Goal: Information Seeking & Learning: Learn about a topic

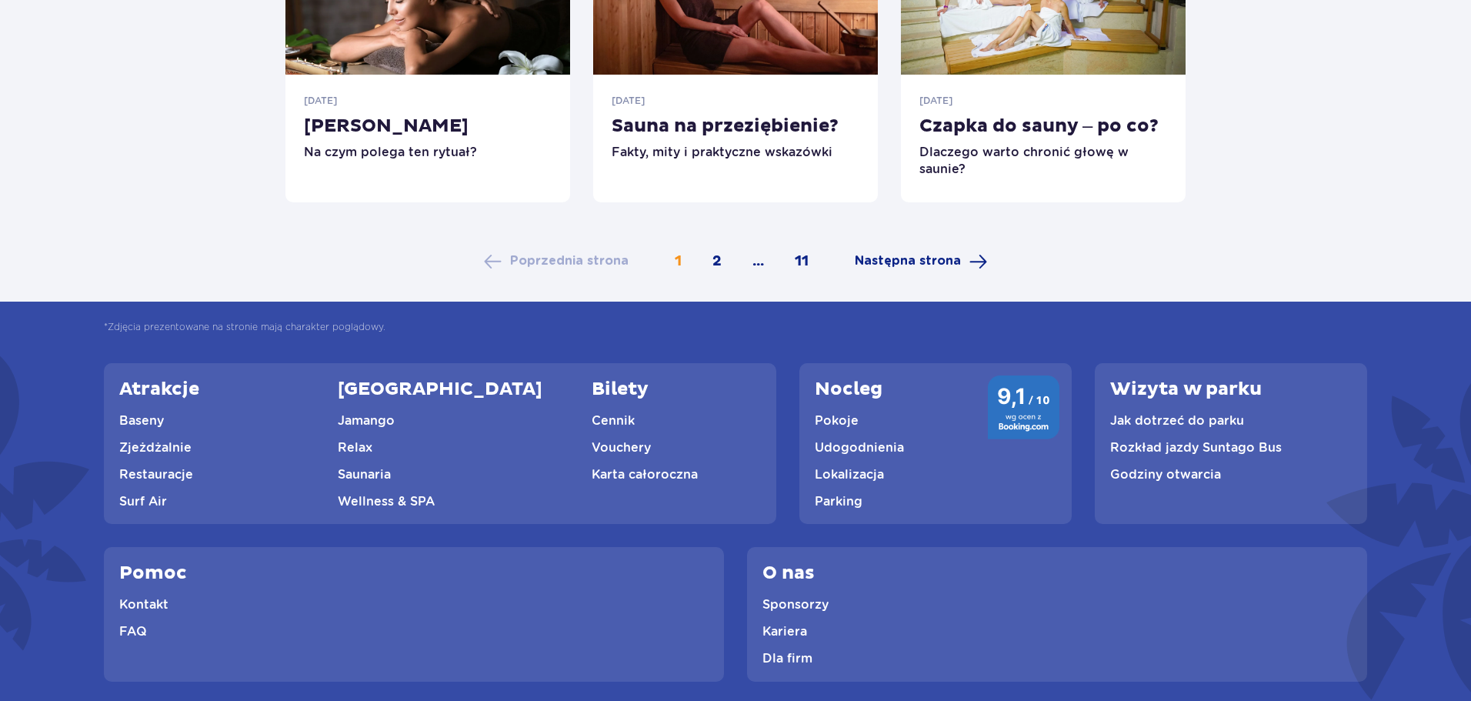
scroll to position [1084, 0]
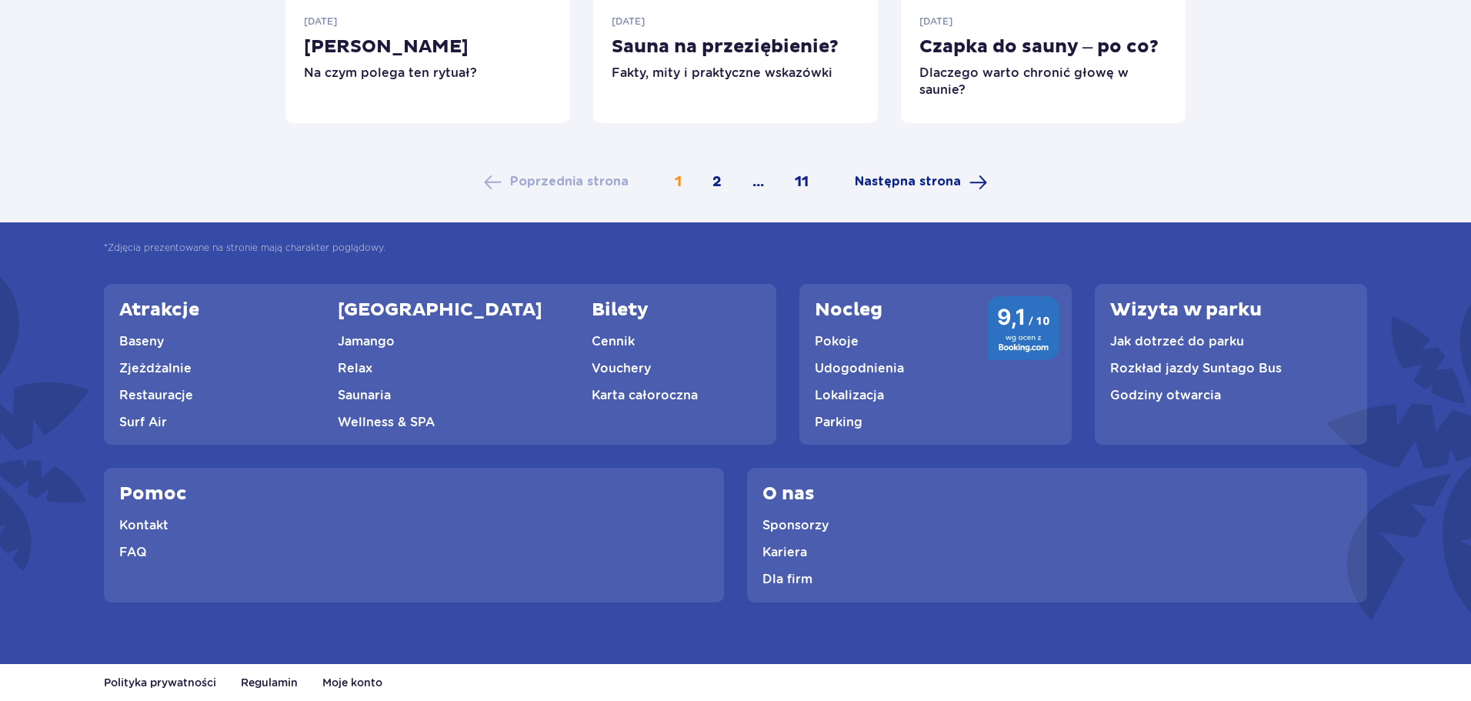
click at [815, 342] on link "Pokoje" at bounding box center [837, 341] width 44 height 15
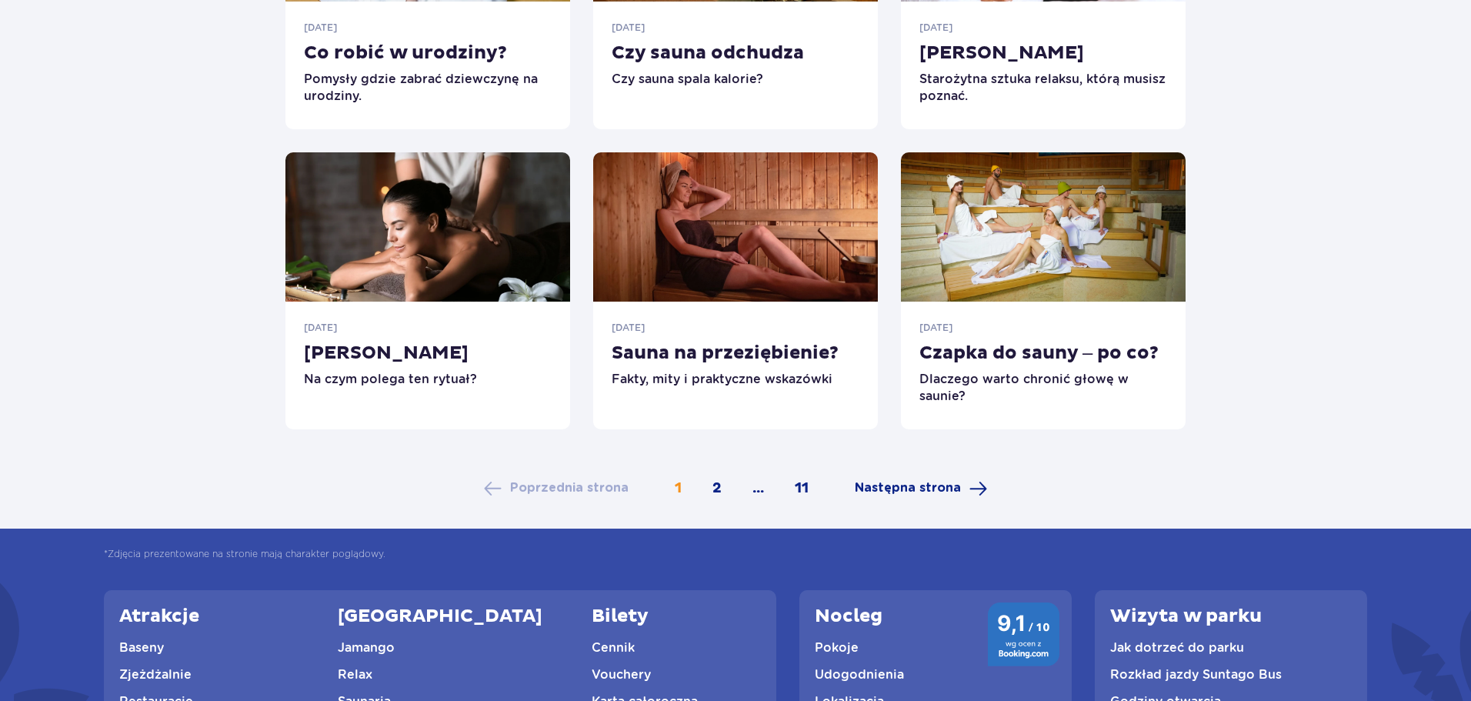
scroll to position [776, 0]
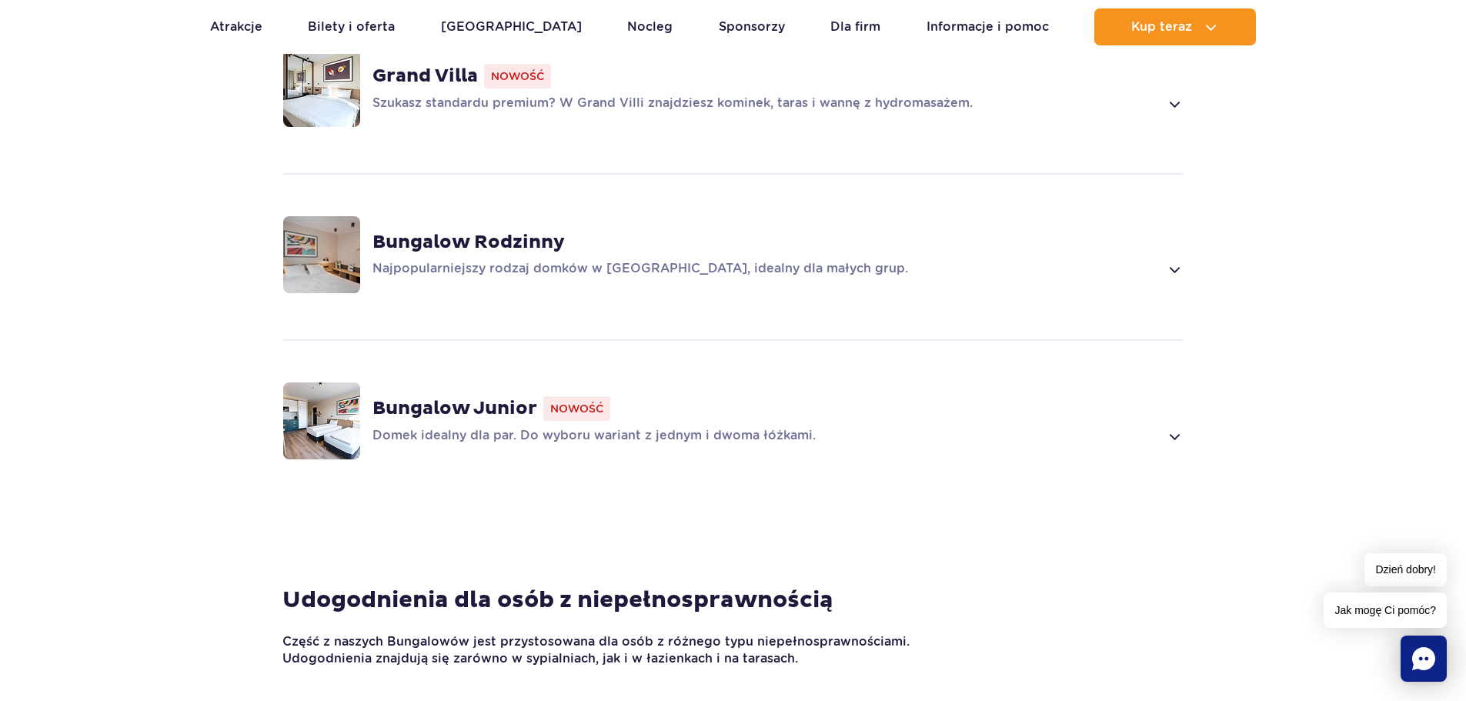
scroll to position [1174, 0]
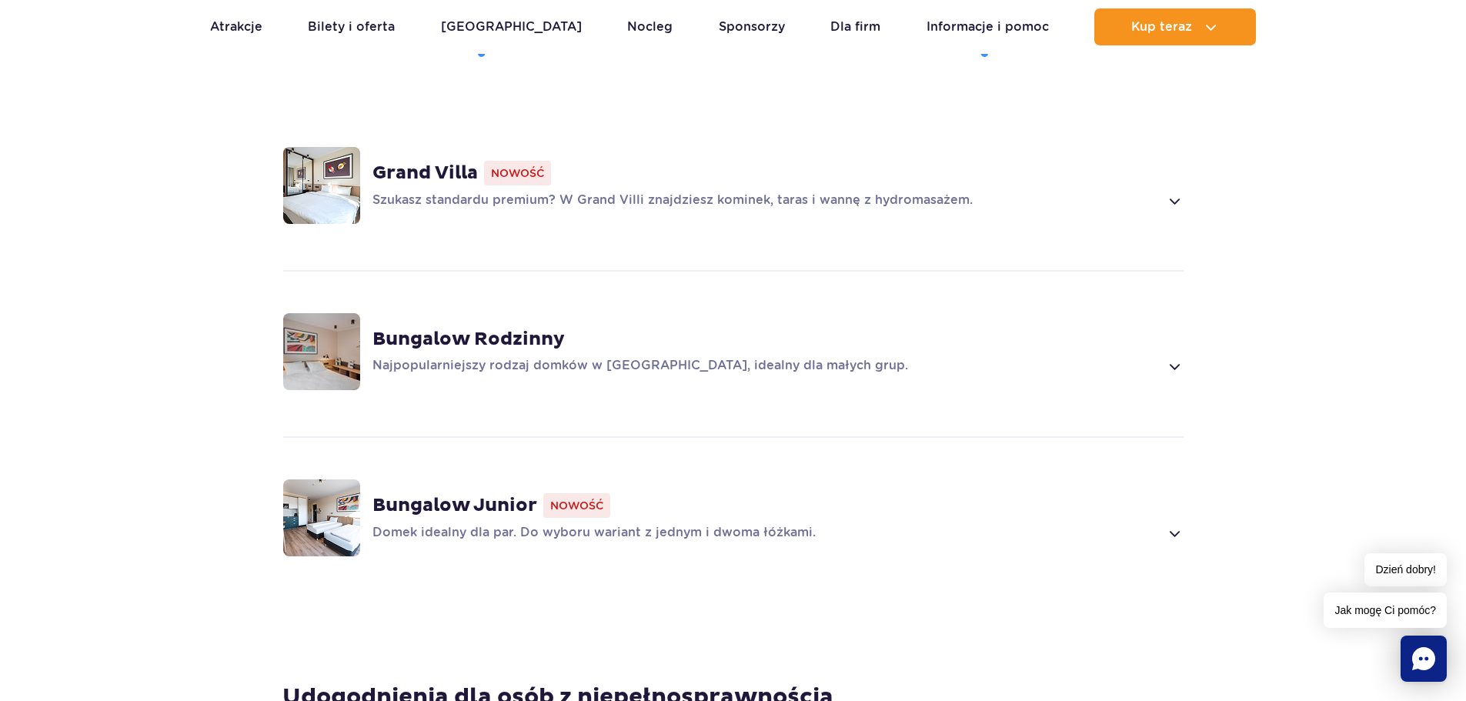
click at [473, 339] on strong "Bungalow Rodzinny" at bounding box center [468, 339] width 192 height 23
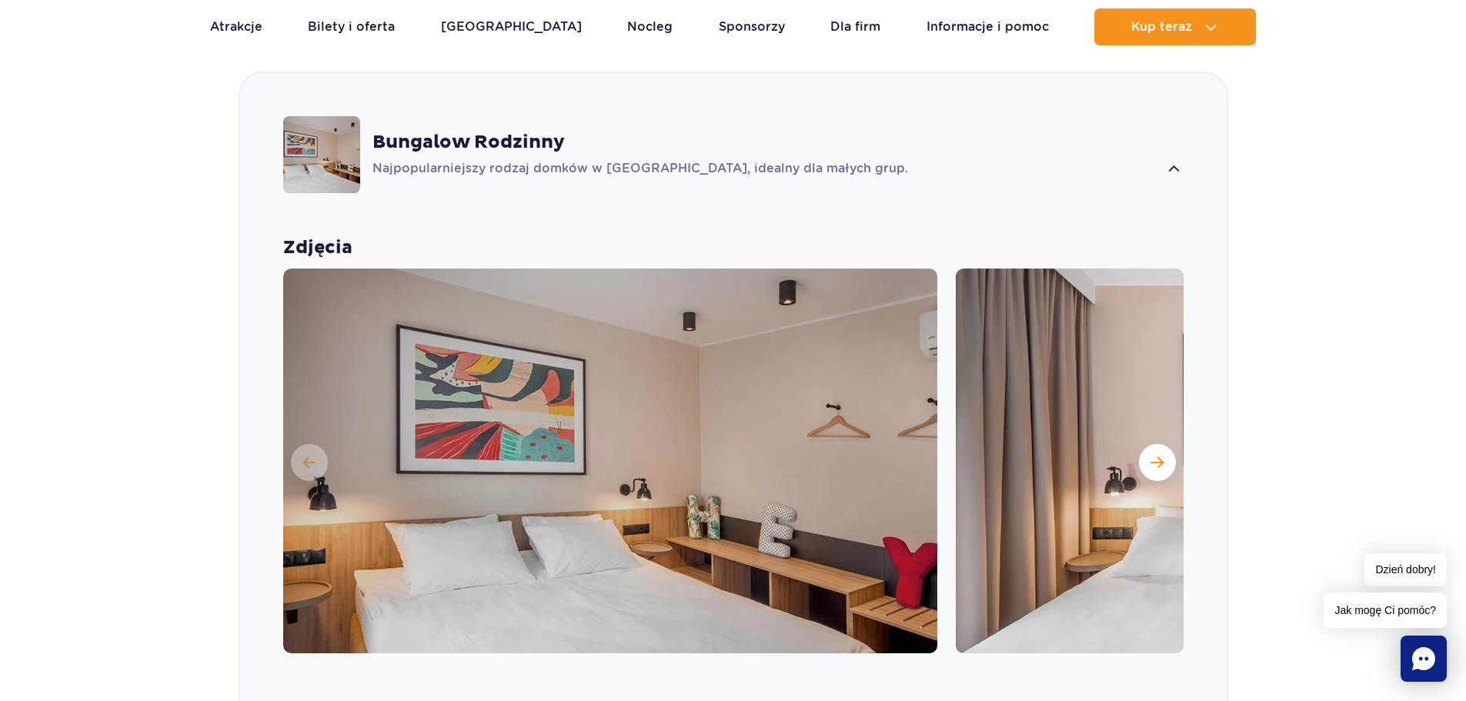
scroll to position [1518, 0]
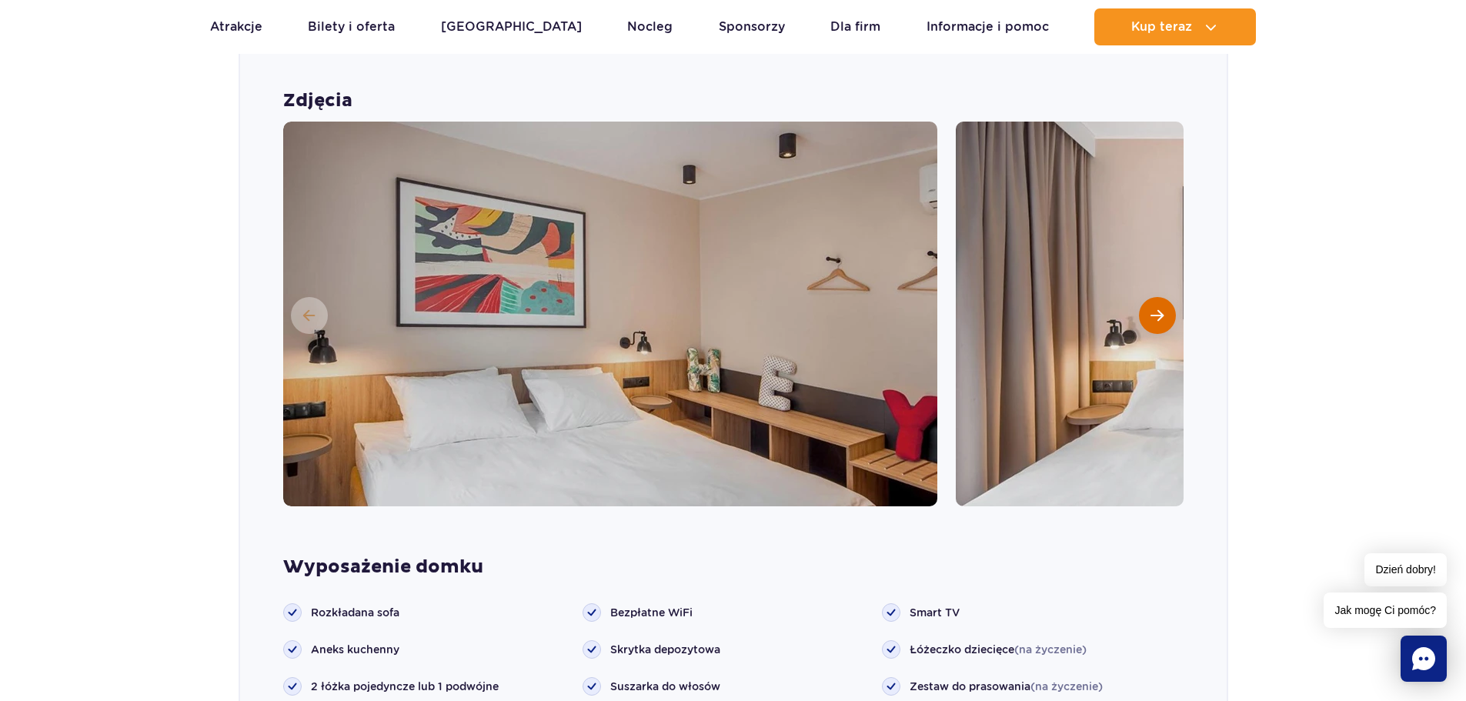
click at [1155, 302] on button "Następny slajd" at bounding box center [1157, 315] width 37 height 37
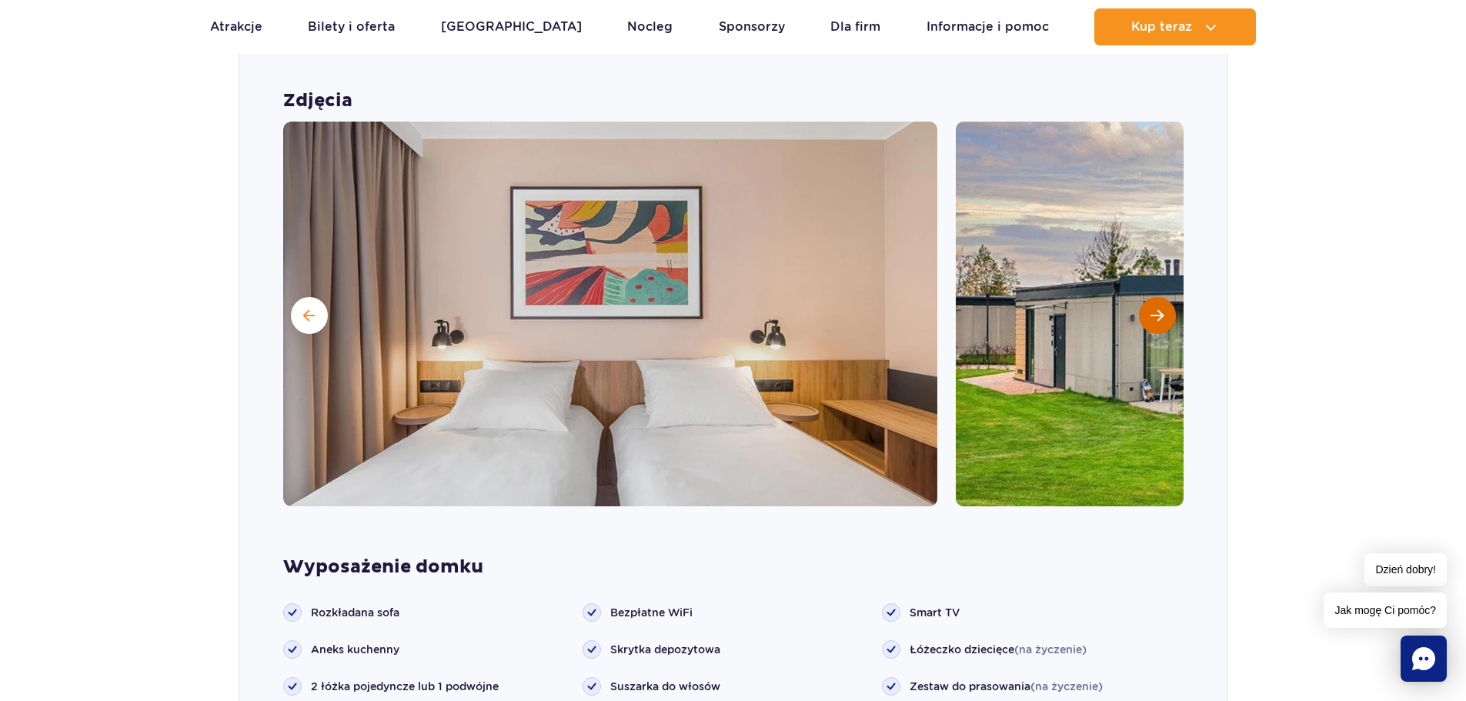
click at [1154, 302] on button "Następny slajd" at bounding box center [1157, 315] width 37 height 37
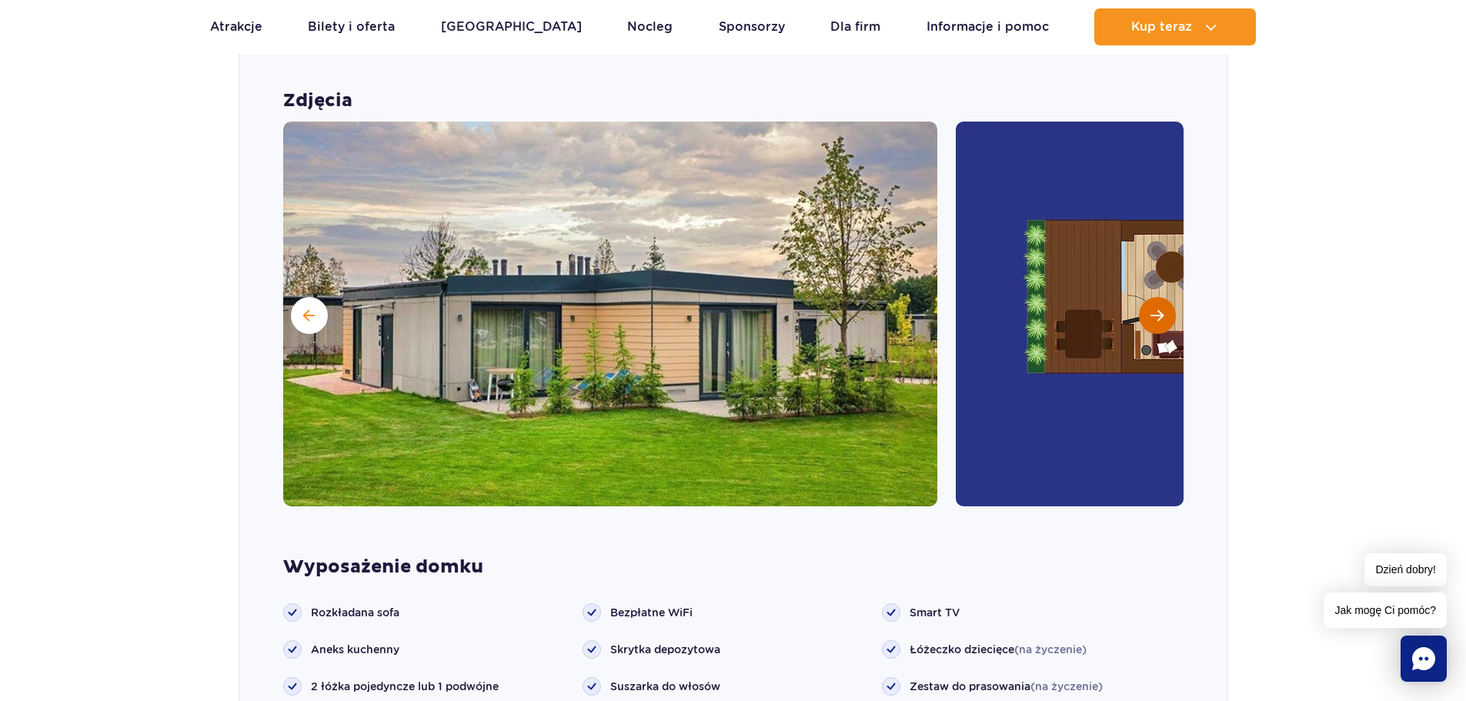
click at [1166, 312] on button "Następny slajd" at bounding box center [1157, 315] width 37 height 37
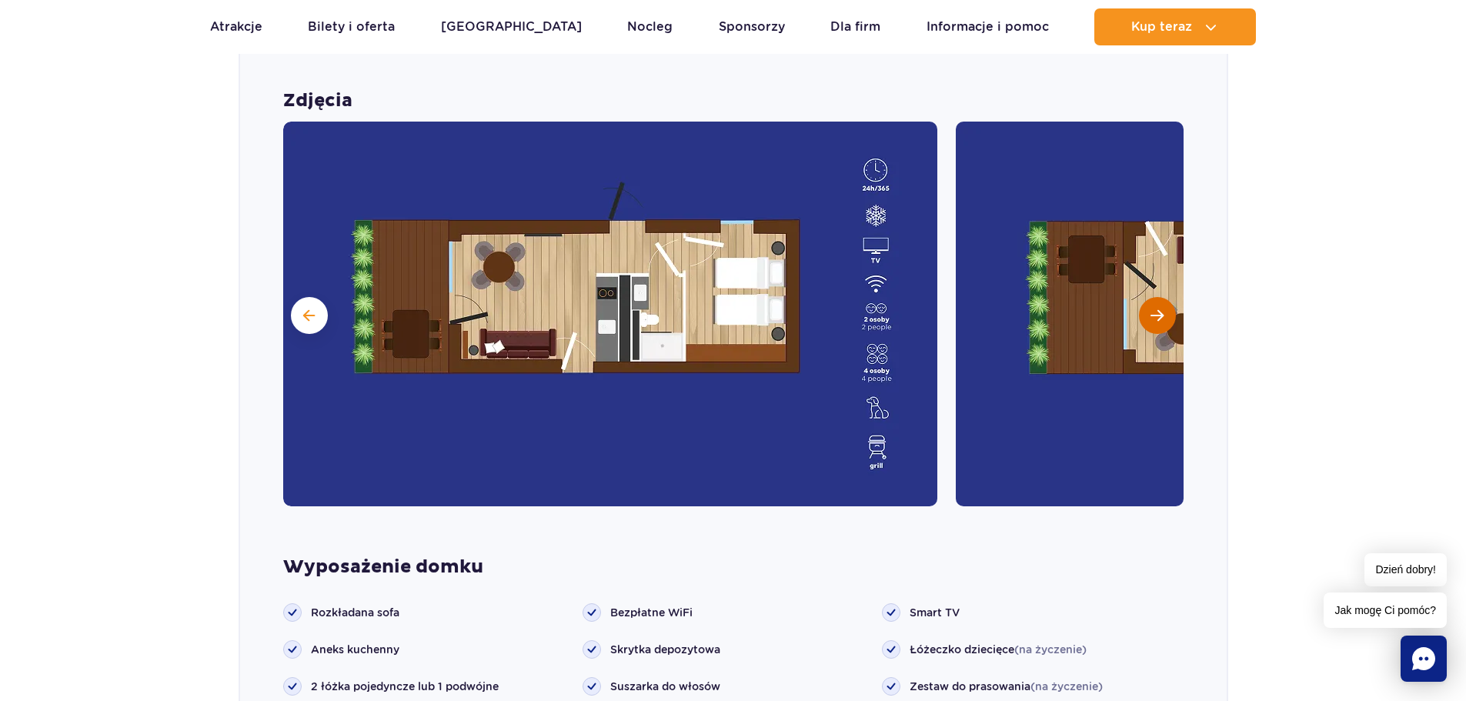
click at [1162, 315] on span "Następny slajd" at bounding box center [1156, 316] width 13 height 14
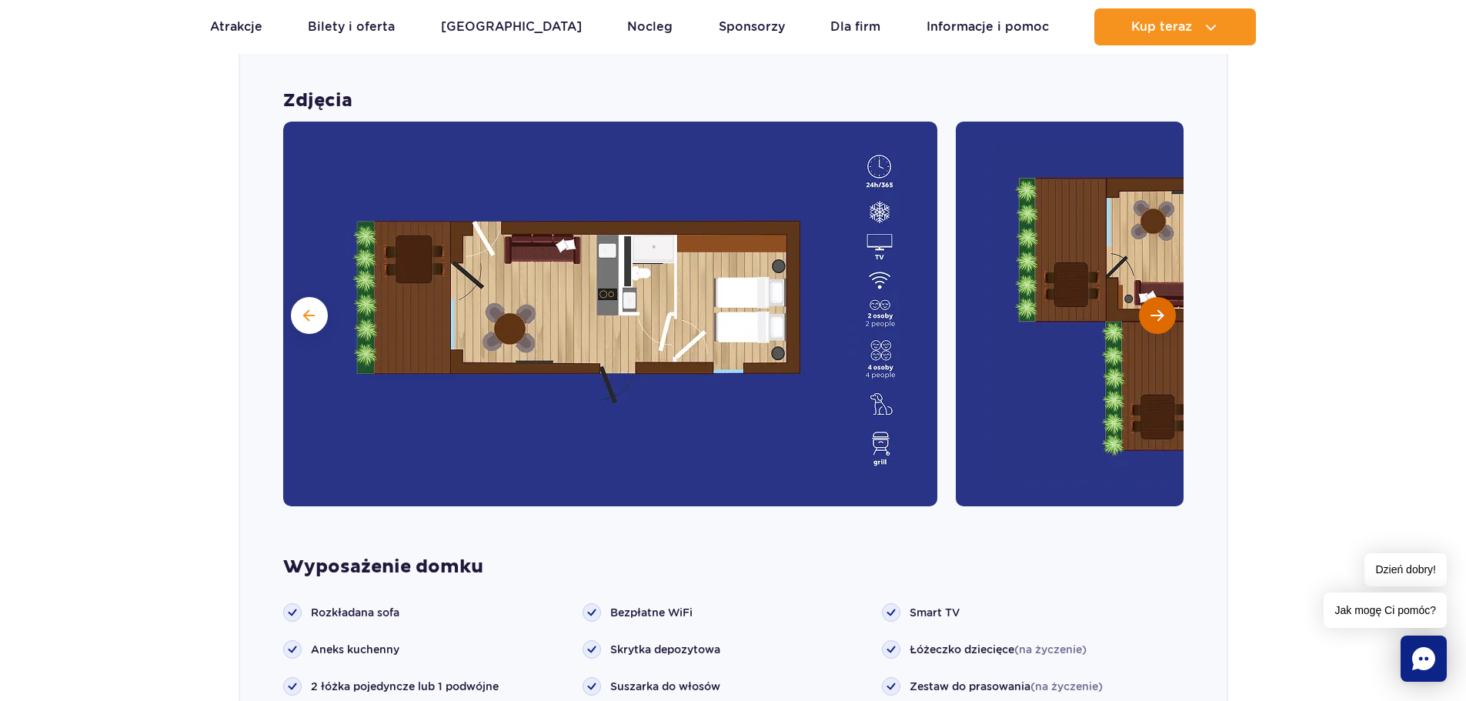
click at [1162, 315] on span "Następny slajd" at bounding box center [1156, 316] width 13 height 14
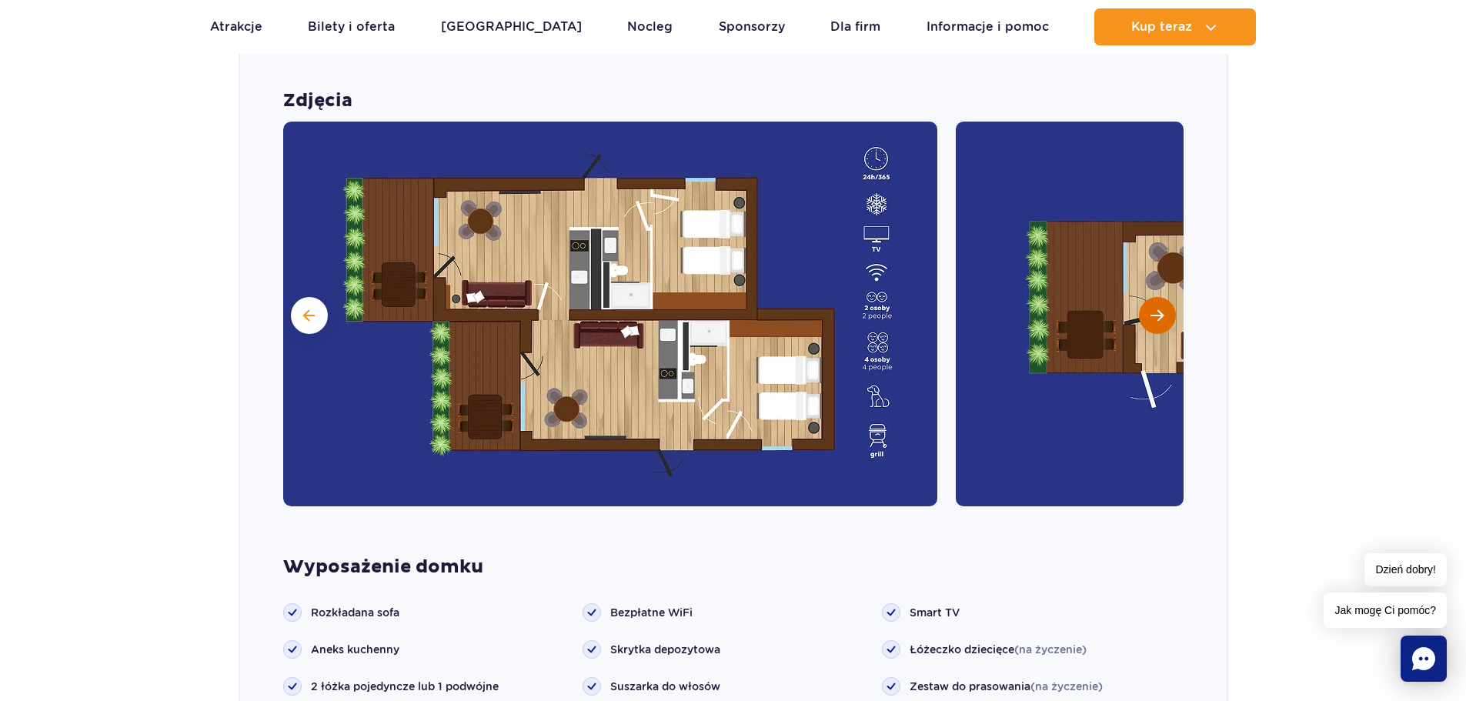
click at [1159, 318] on span "Następny slajd" at bounding box center [1156, 316] width 13 height 14
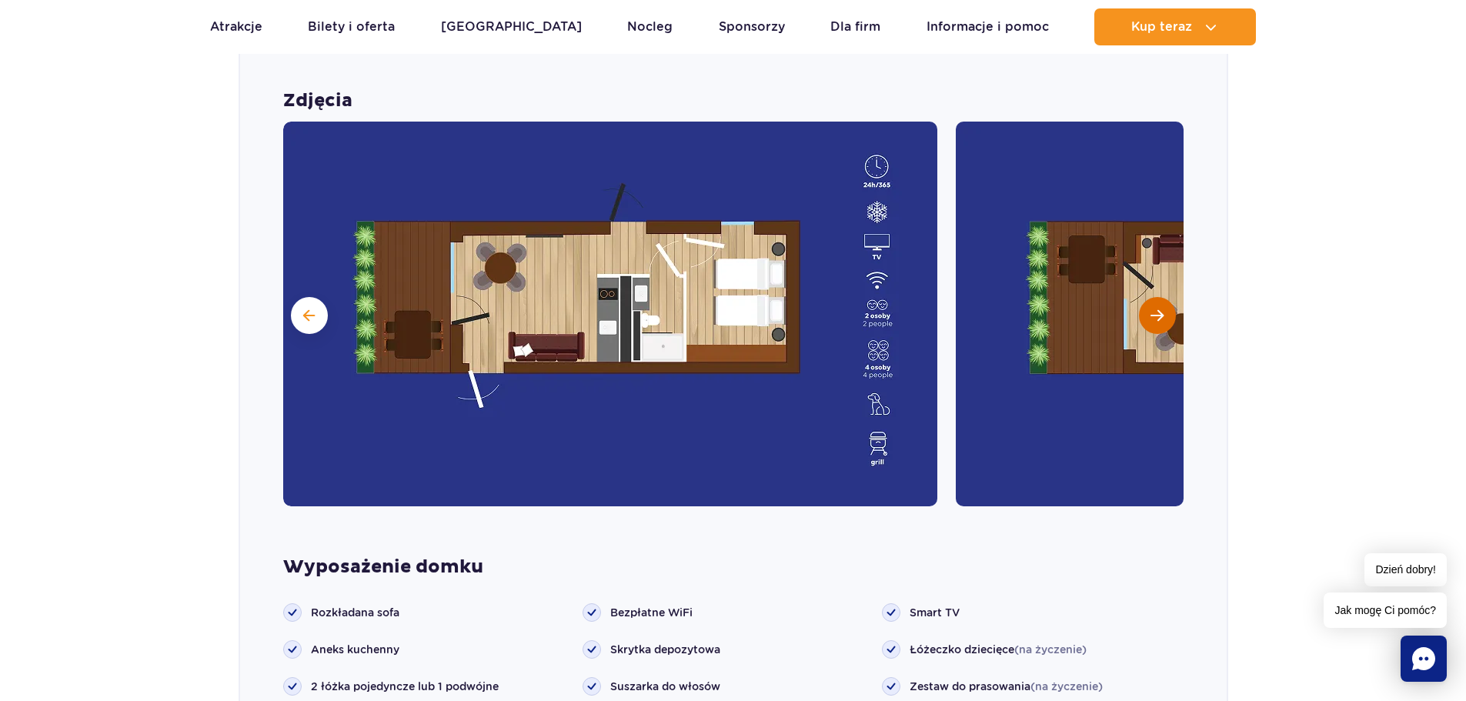
click at [1159, 318] on span "Następny slajd" at bounding box center [1156, 316] width 13 height 14
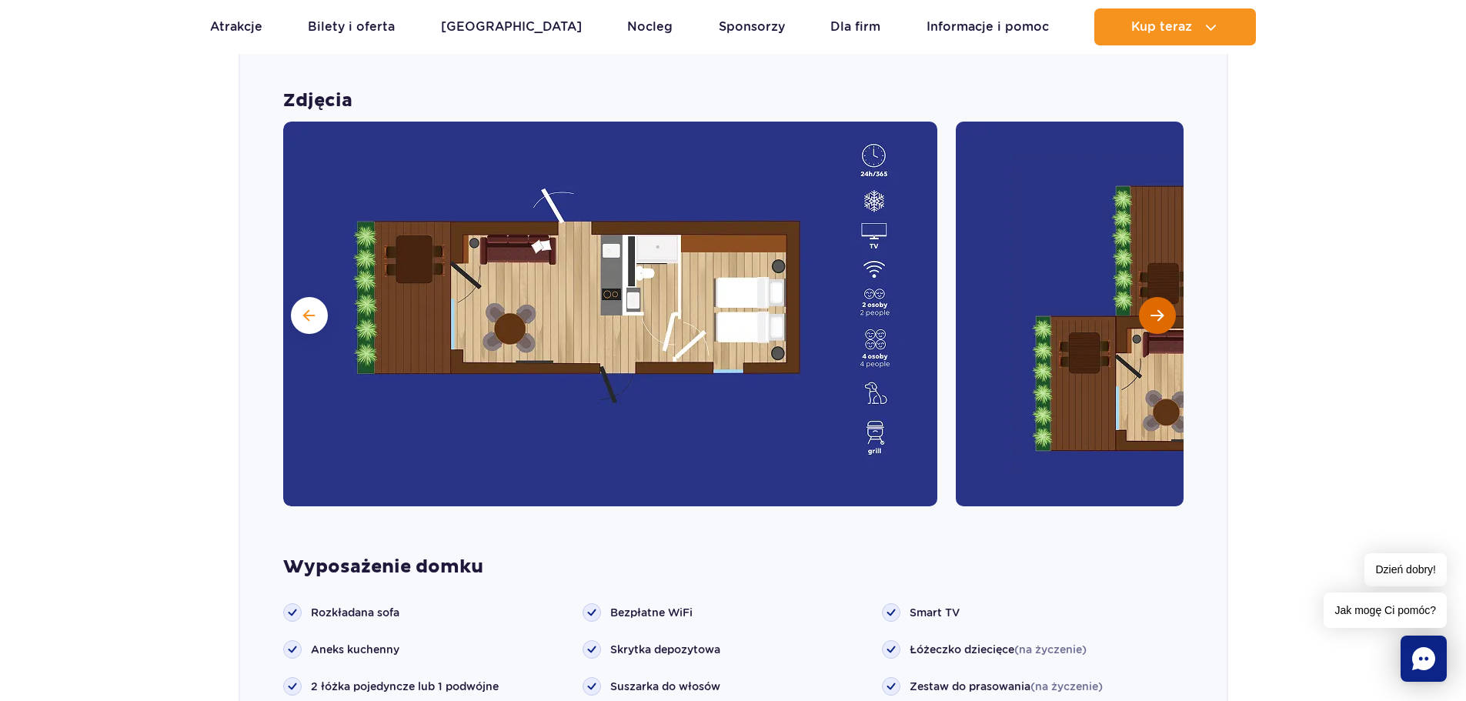
click at [1159, 318] on span "Następny slajd" at bounding box center [1156, 316] width 13 height 14
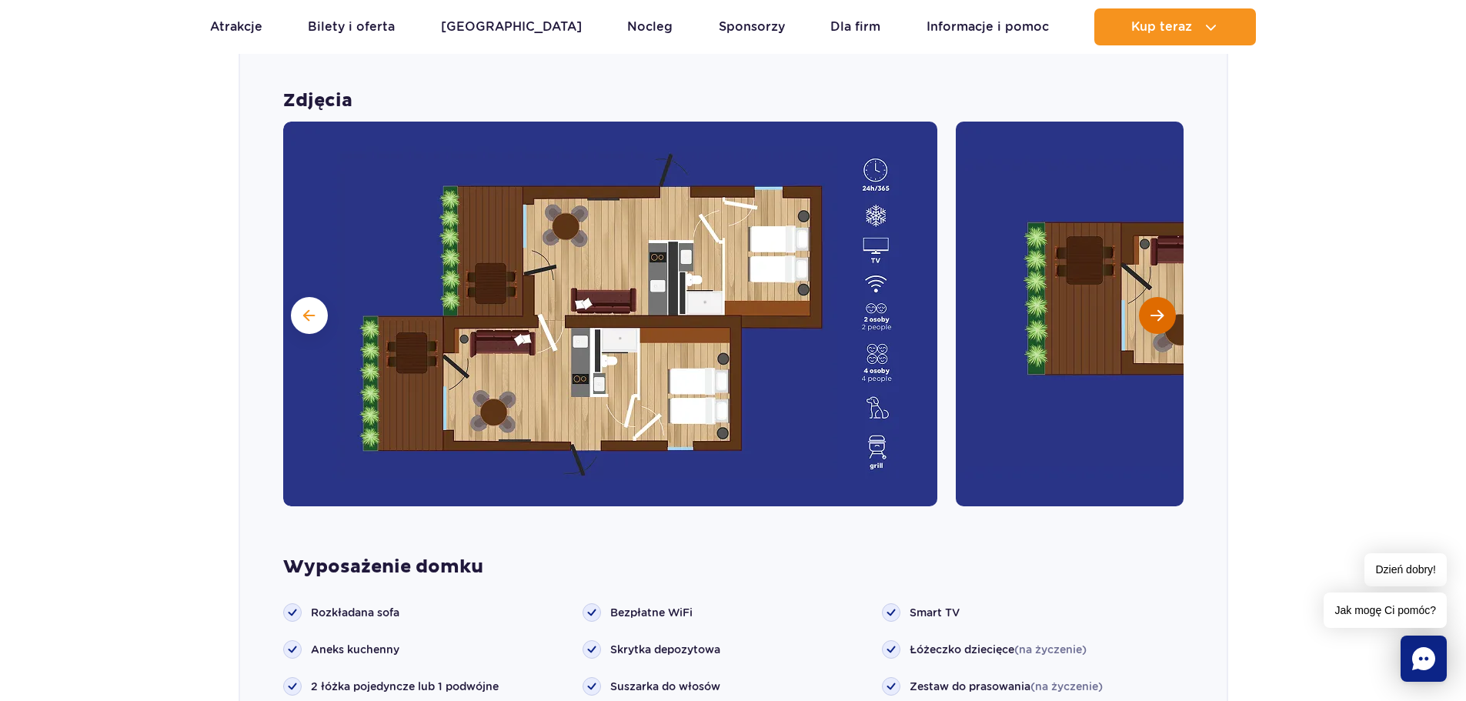
click at [1159, 318] on span "Następny slajd" at bounding box center [1156, 316] width 13 height 14
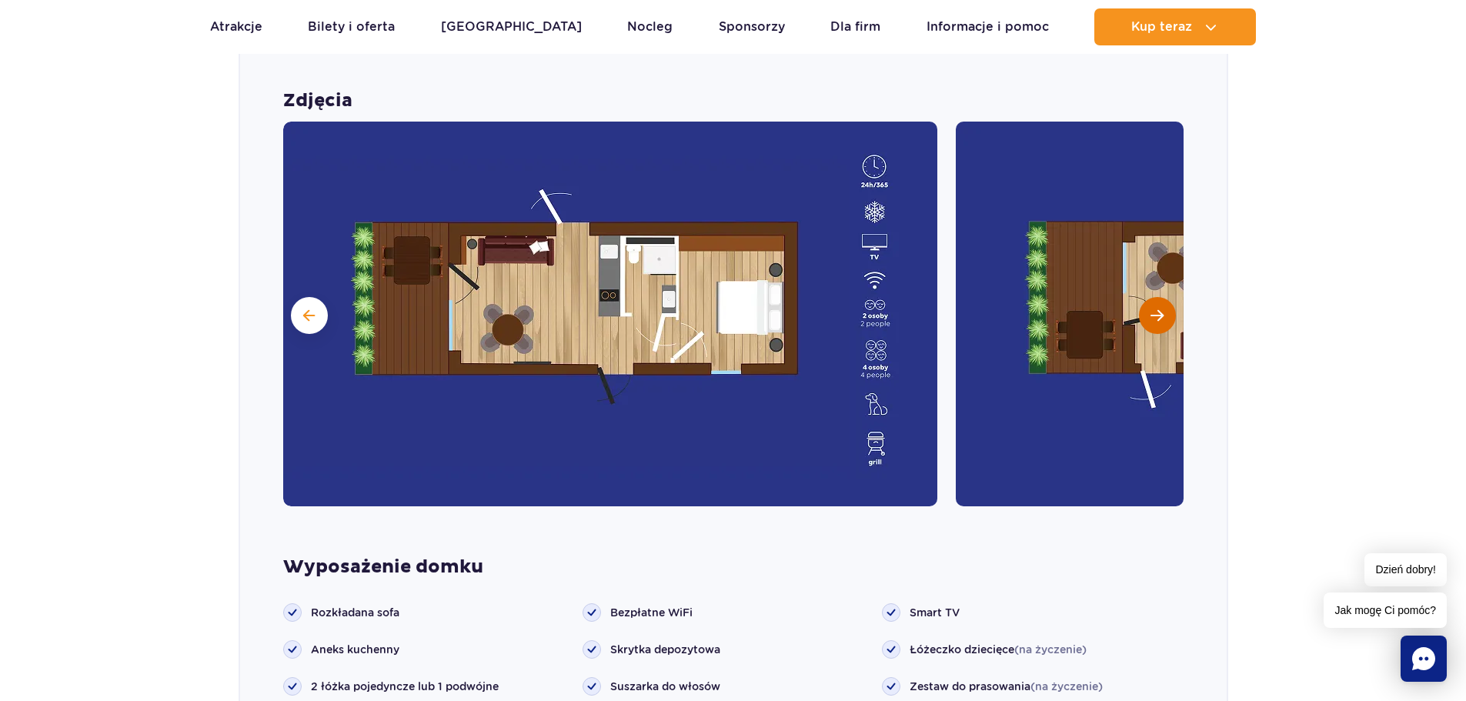
click at [1159, 318] on span "Następny slajd" at bounding box center [1156, 316] width 13 height 14
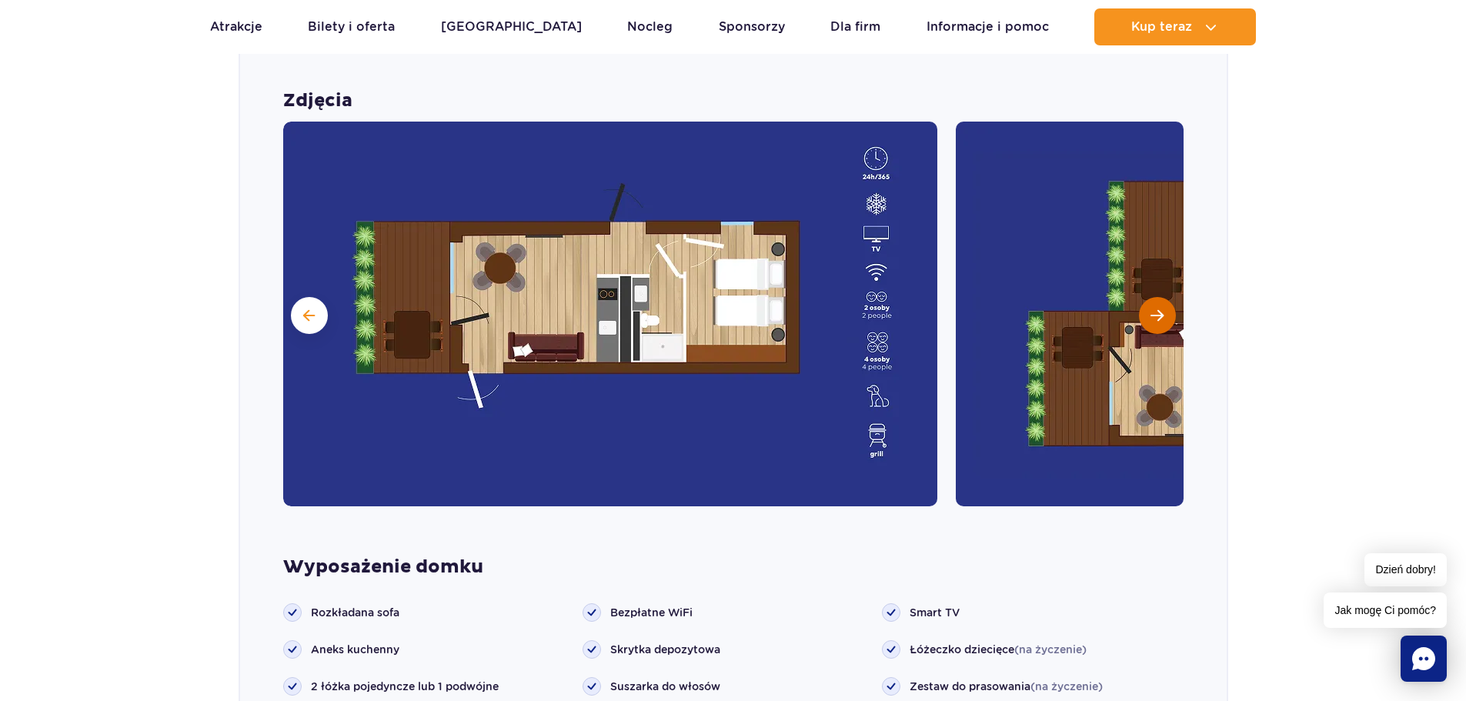
click at [1159, 318] on span "Następny slajd" at bounding box center [1156, 316] width 13 height 14
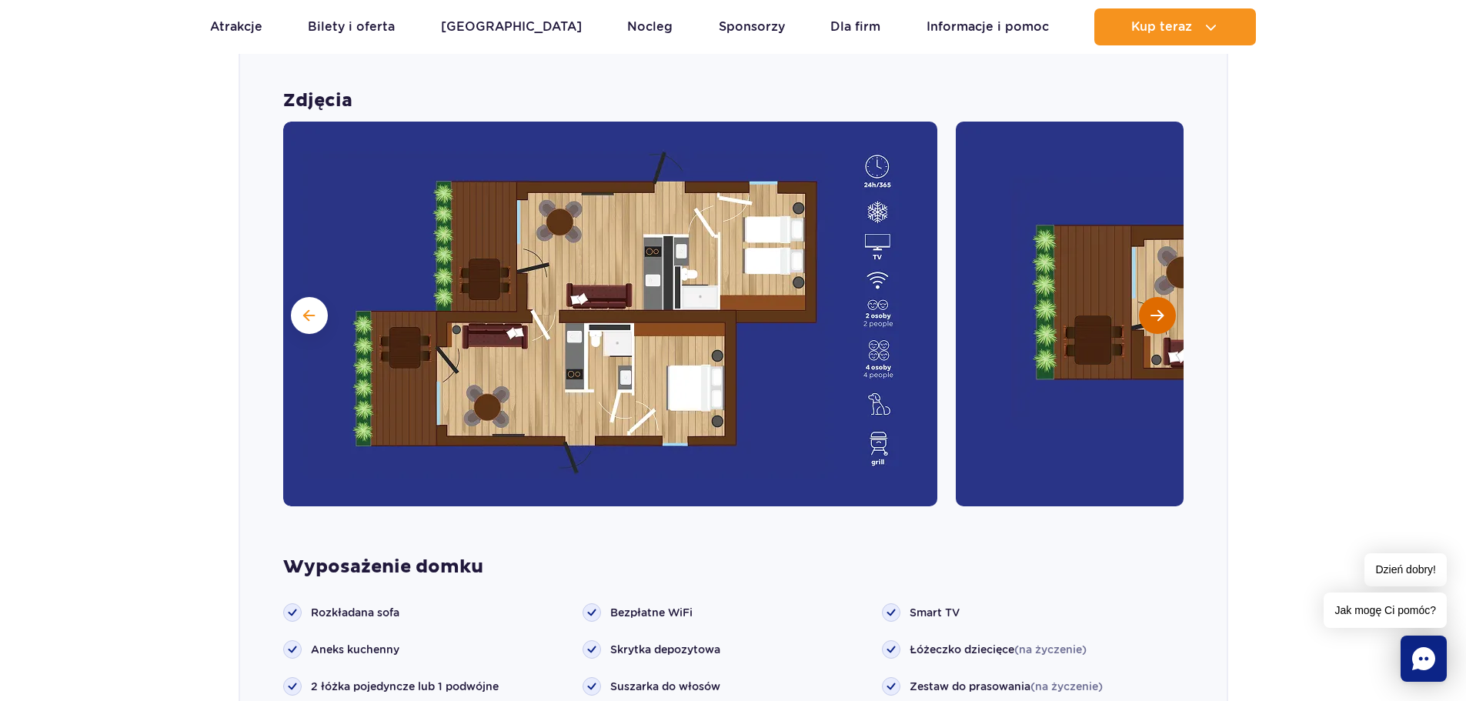
click at [1159, 318] on span "Następny slajd" at bounding box center [1156, 316] width 13 height 14
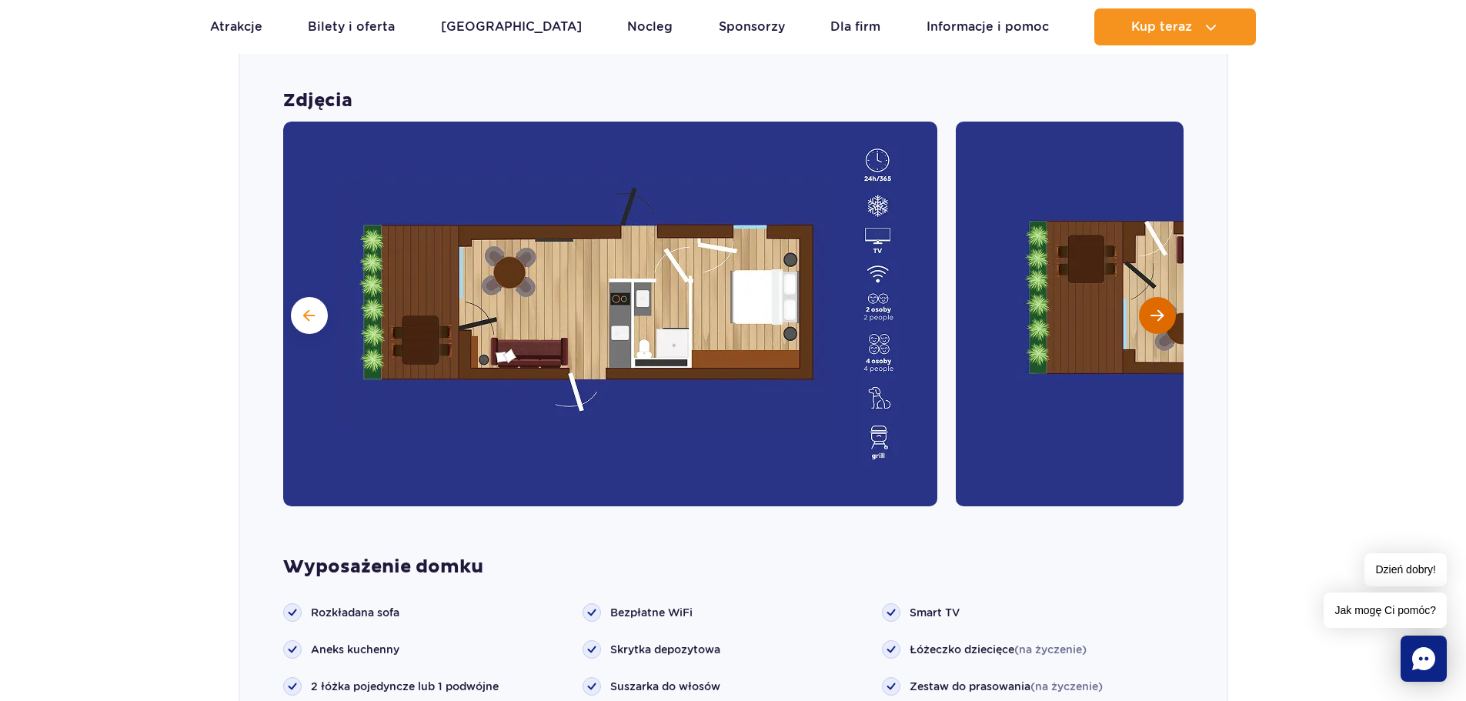
click at [1159, 318] on span "Następny slajd" at bounding box center [1156, 316] width 13 height 14
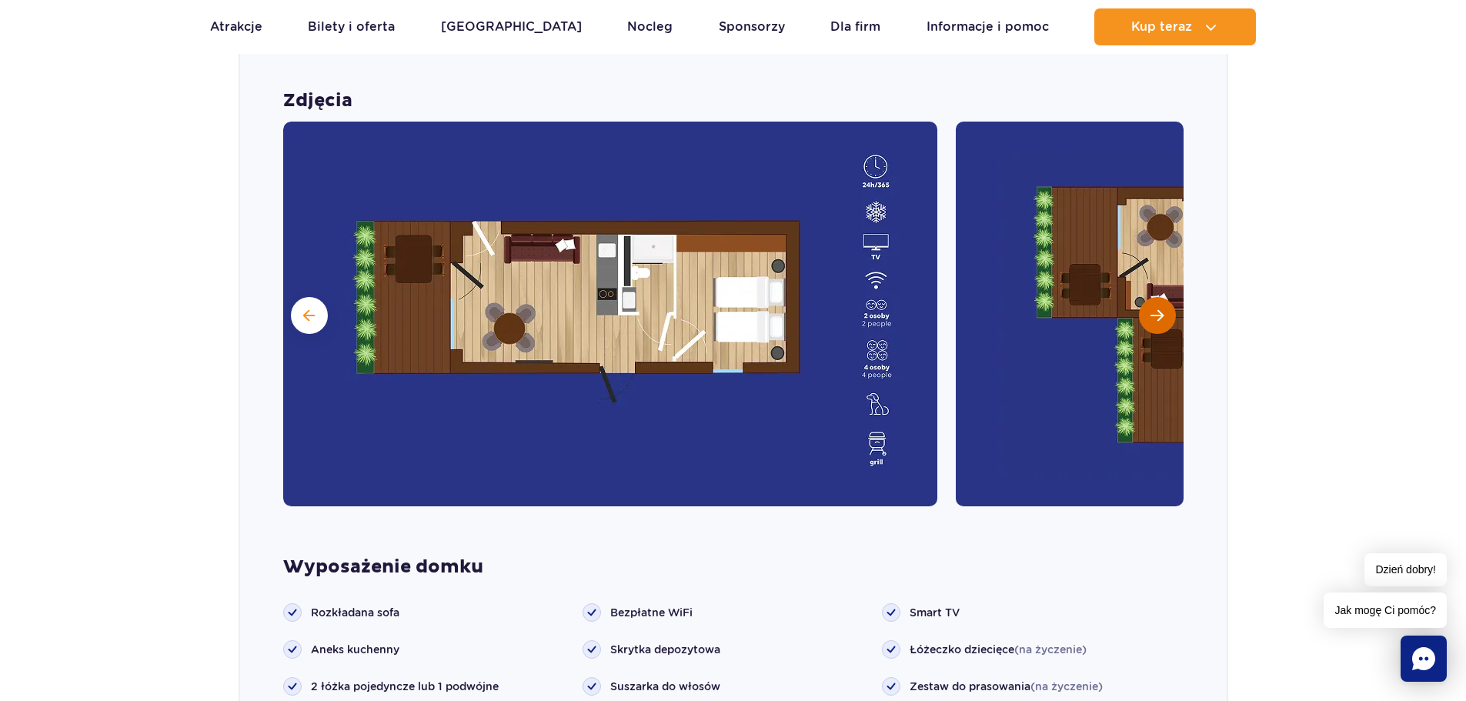
click at [1159, 318] on span "Następny slajd" at bounding box center [1156, 316] width 13 height 14
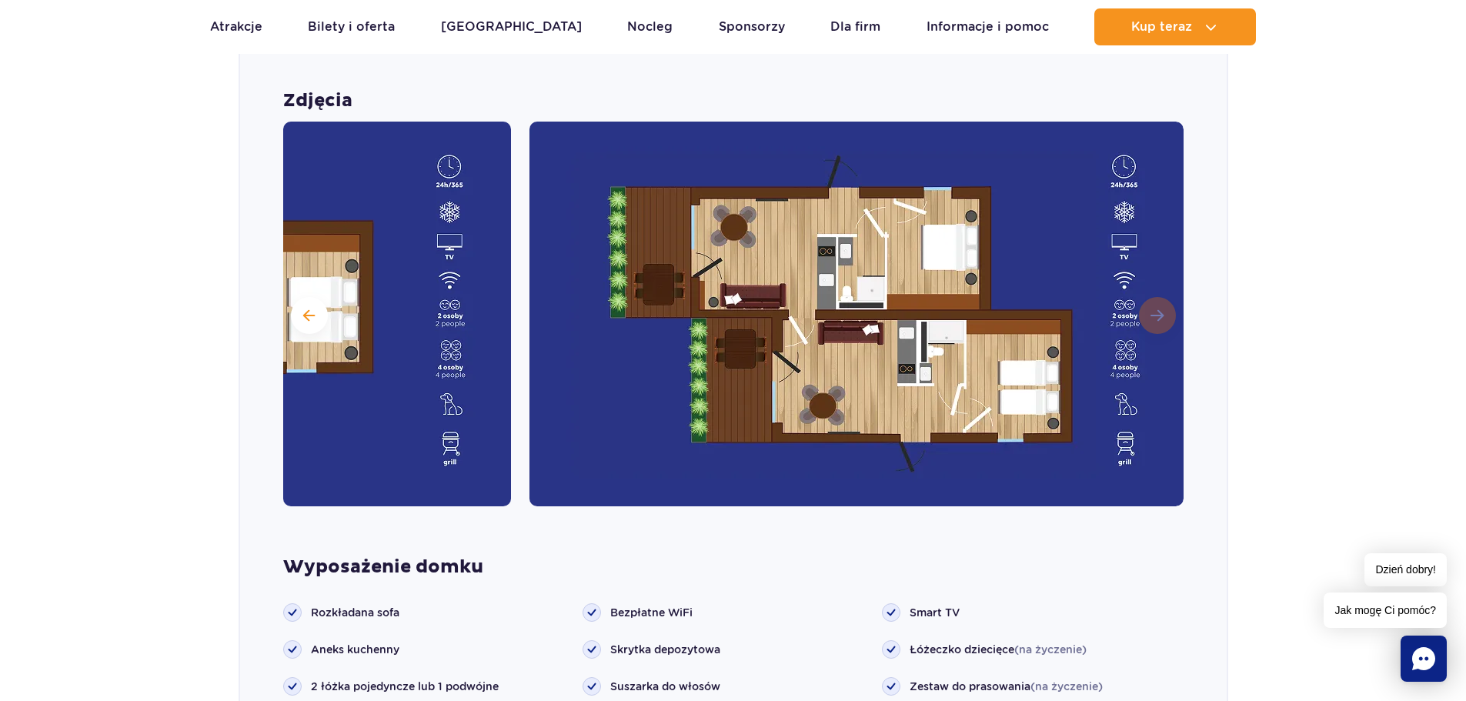
click at [1159, 318] on img at bounding box center [856, 314] width 654 height 385
click at [308, 323] on button at bounding box center [309, 315] width 37 height 37
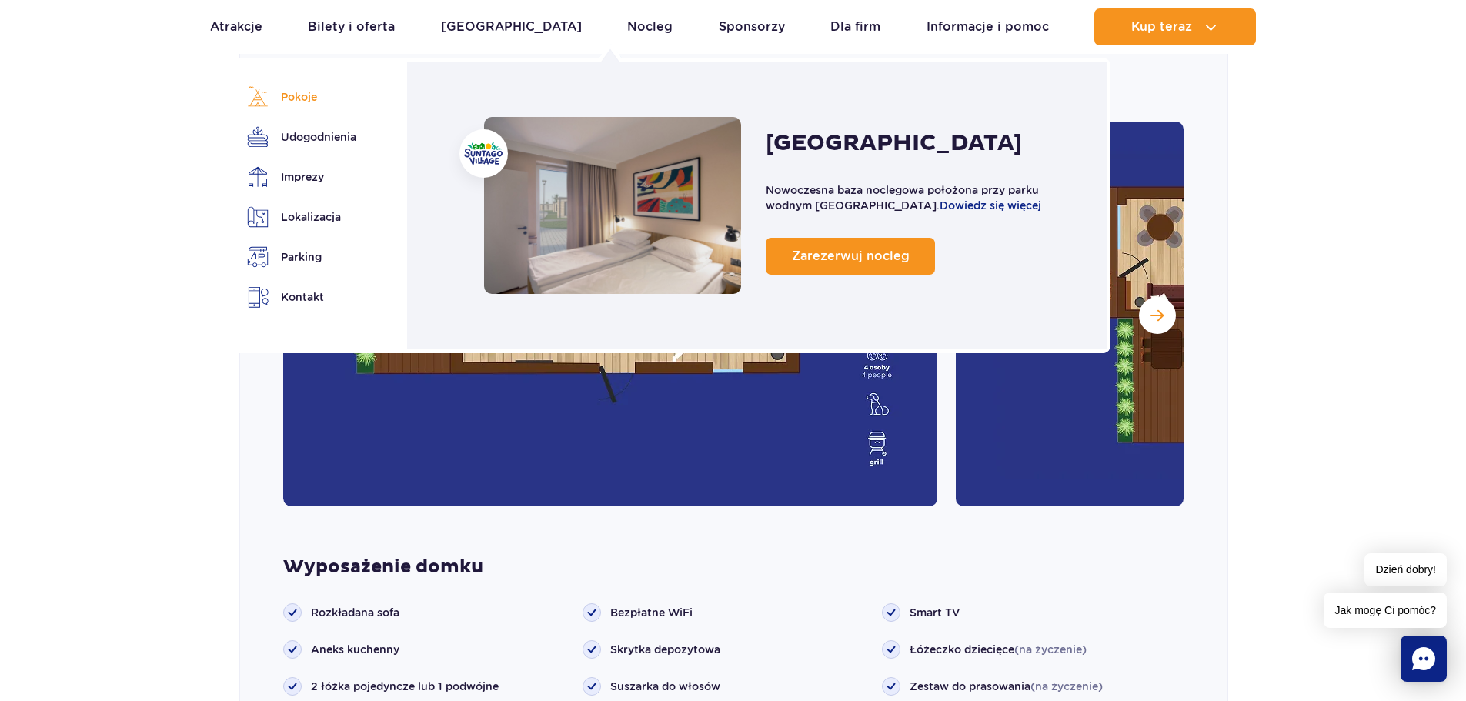
click at [312, 95] on link "Pokoje" at bounding box center [299, 97] width 104 height 22
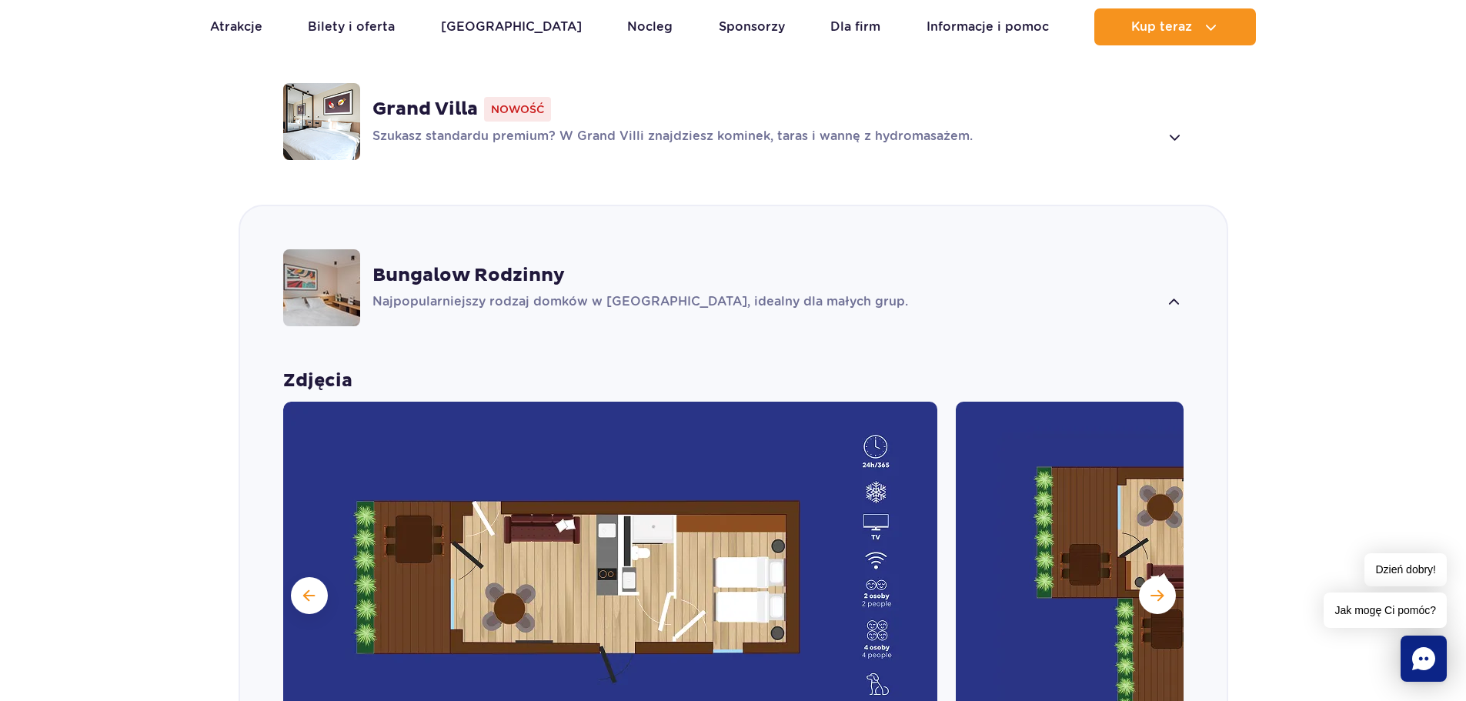
scroll to position [1251, 0]
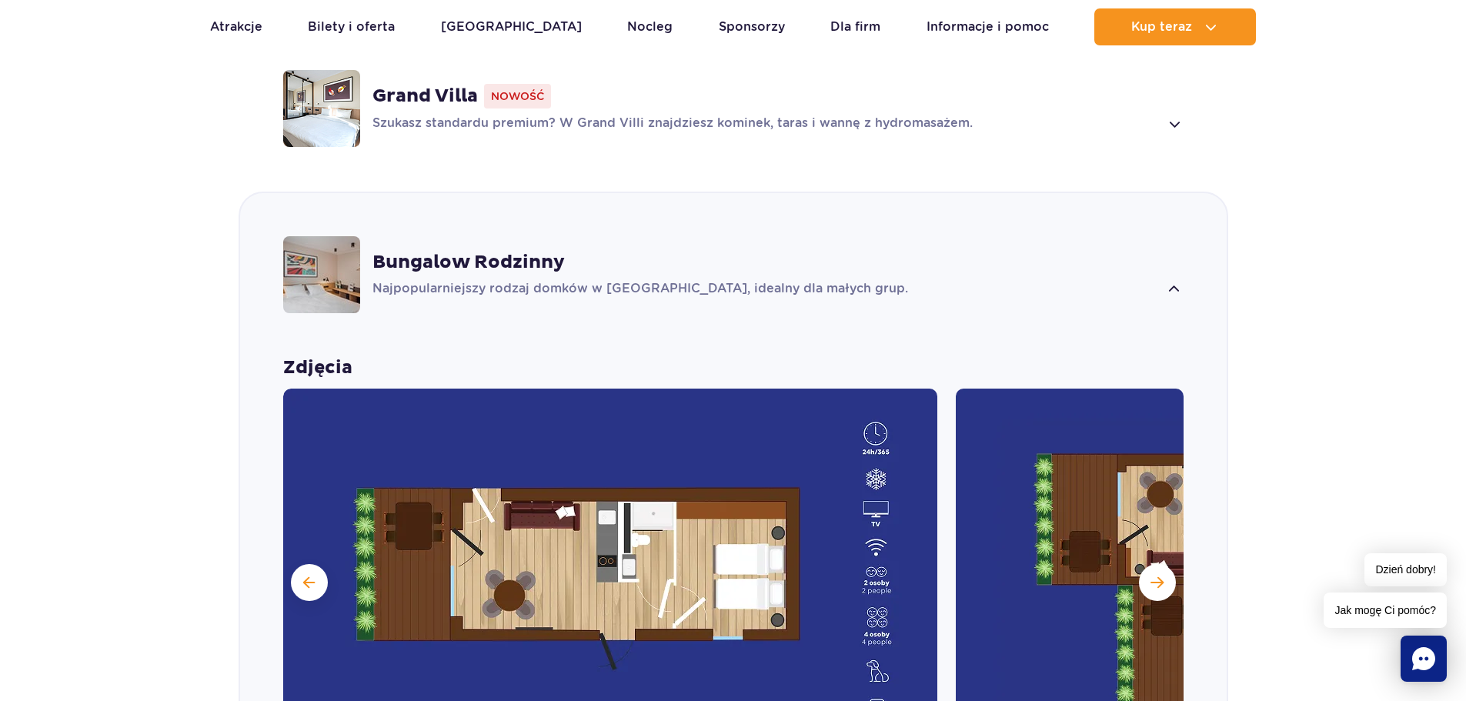
click at [649, 291] on p "Najpopularniejszy rodzaj domków w [GEOGRAPHIC_DATA], idealny dla małych grup." at bounding box center [765, 289] width 787 height 18
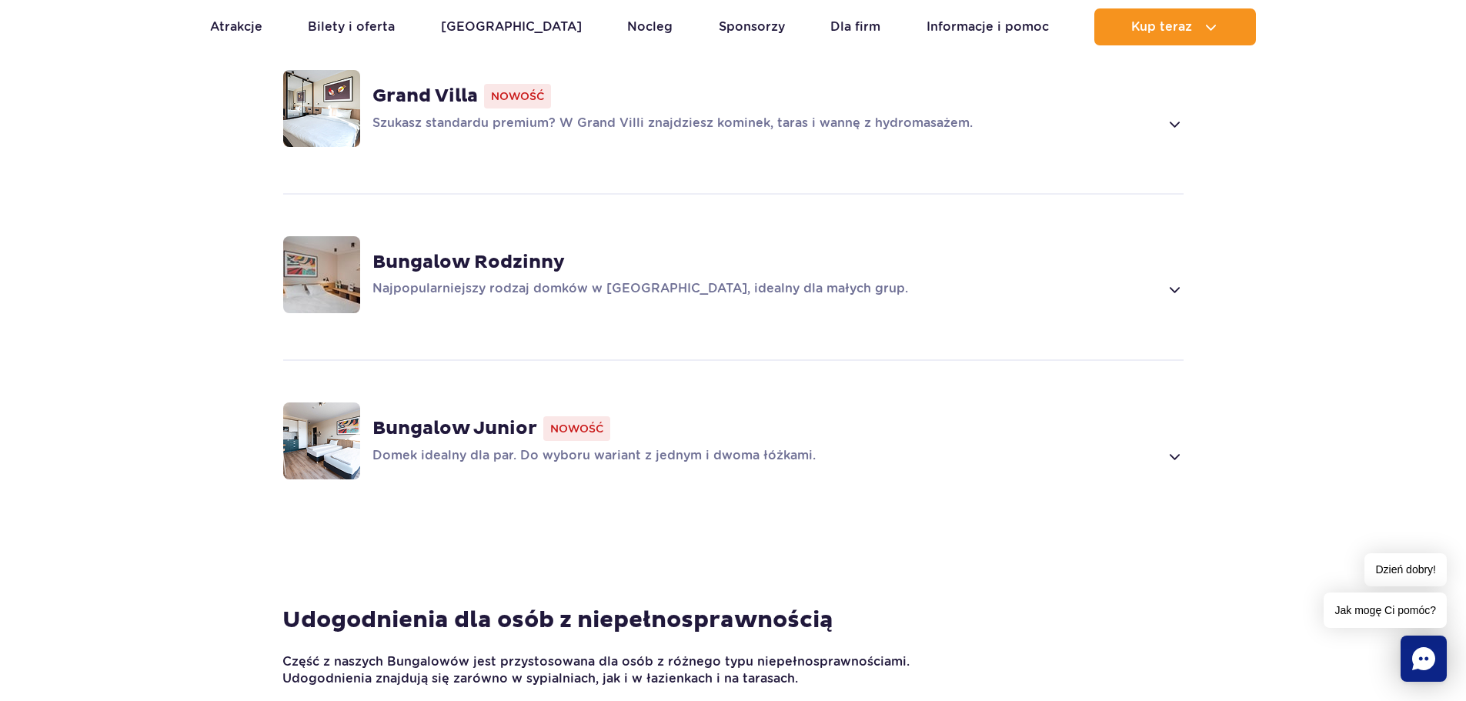
click at [635, 292] on p "Najpopularniejszy rodzaj domków w [GEOGRAPHIC_DATA], idealny dla małych grup." at bounding box center [765, 289] width 787 height 18
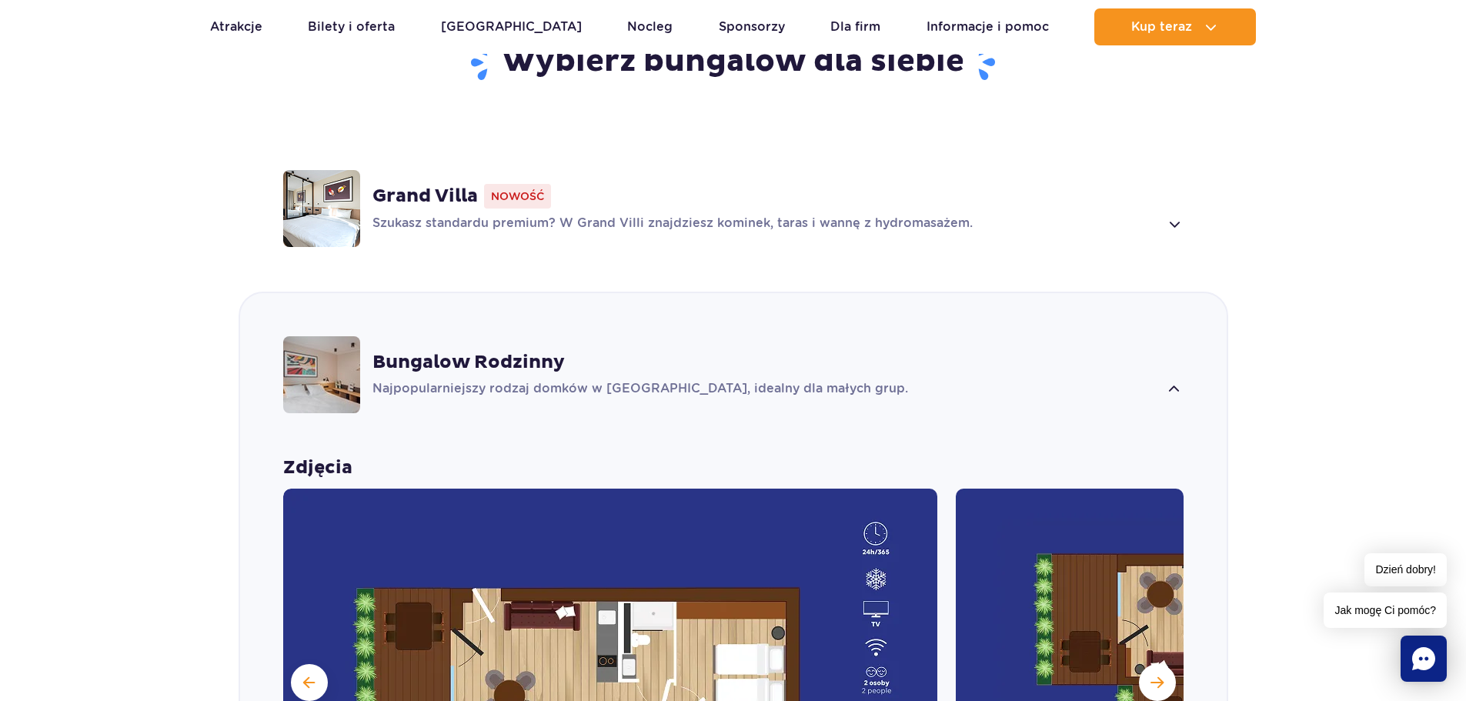
scroll to position [1142, 0]
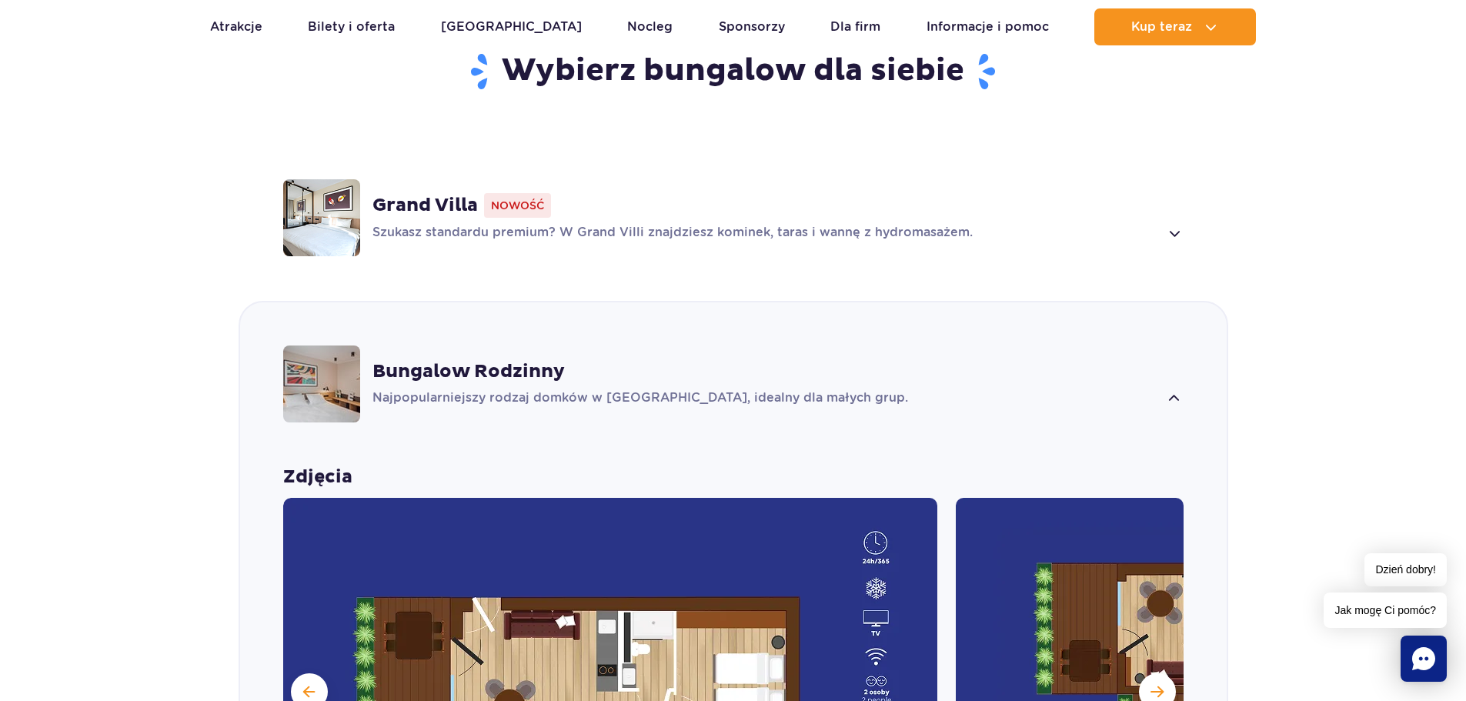
click at [457, 209] on strong "Grand Villa" at bounding box center [424, 205] width 105 height 23
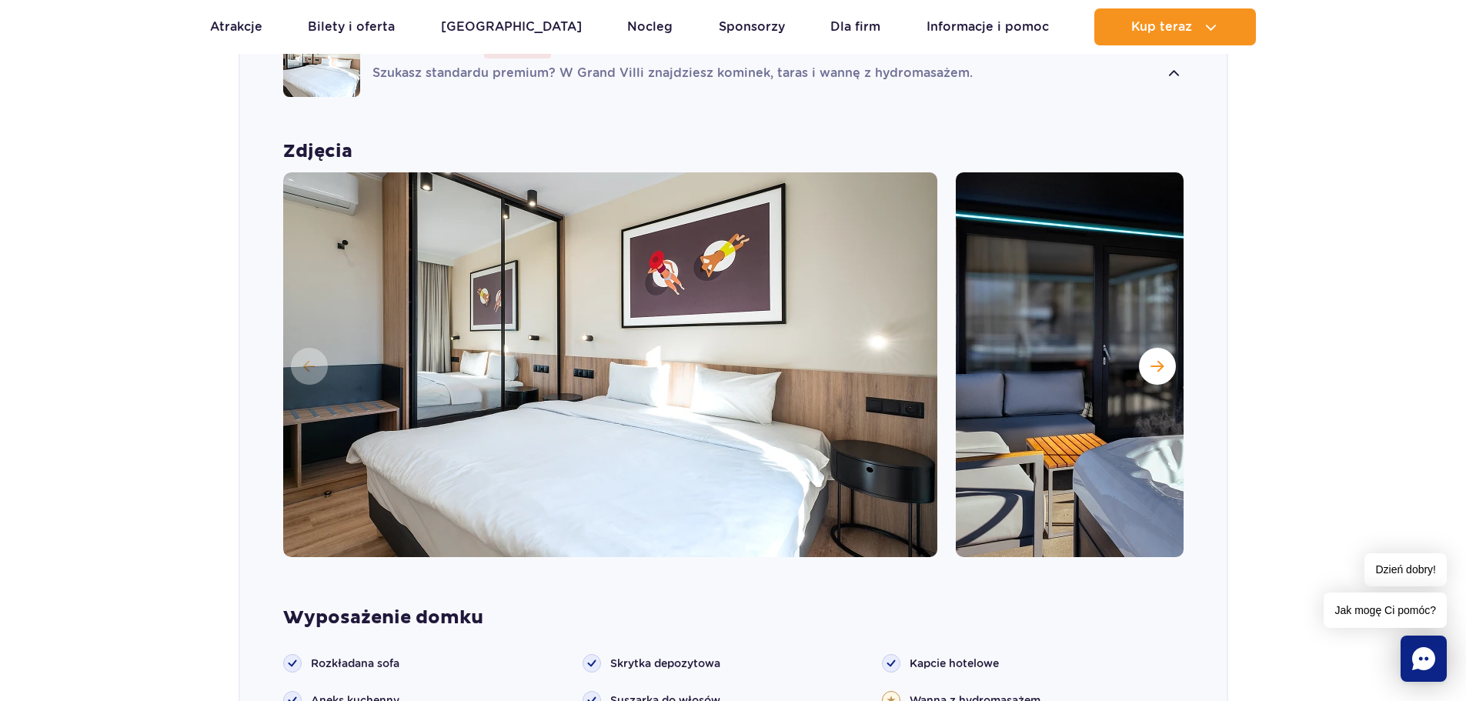
scroll to position [1360, 0]
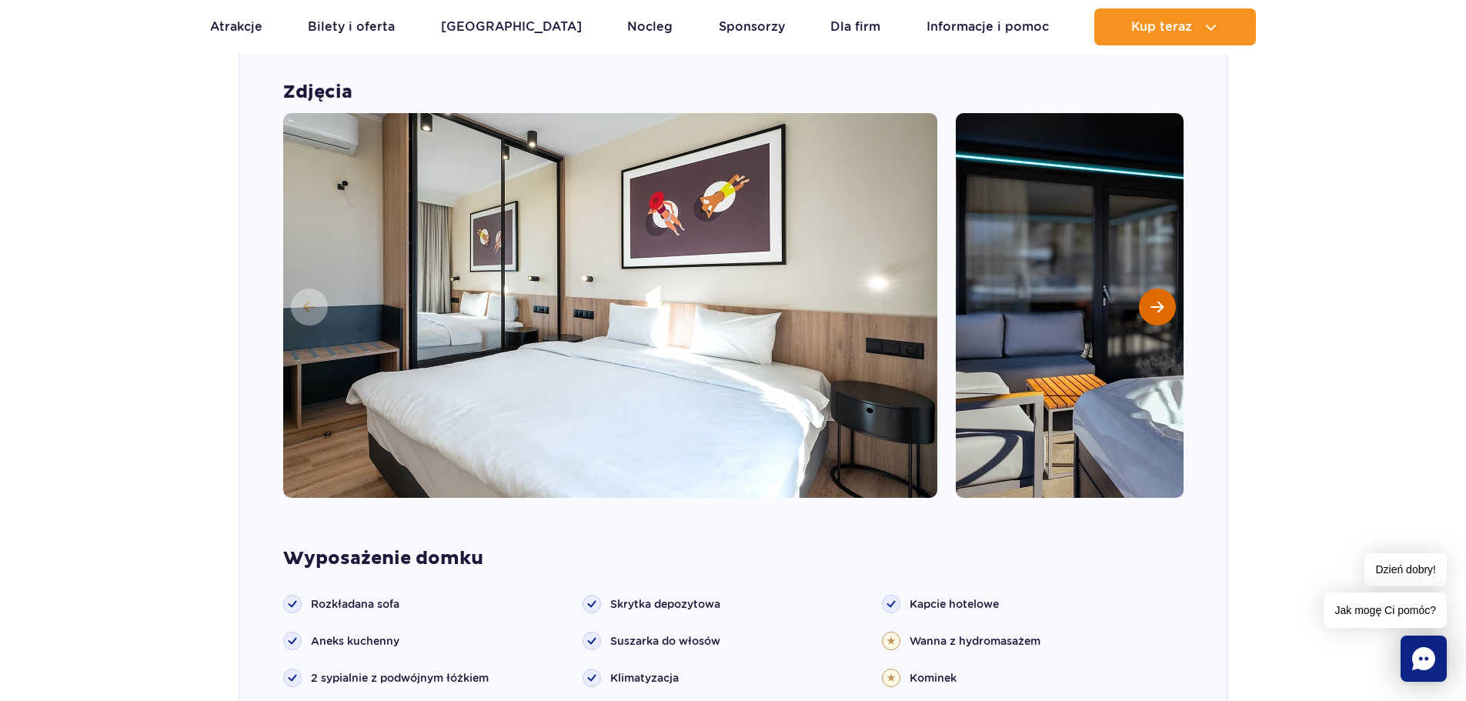
click at [1153, 305] on span "Następny slajd" at bounding box center [1156, 307] width 13 height 14
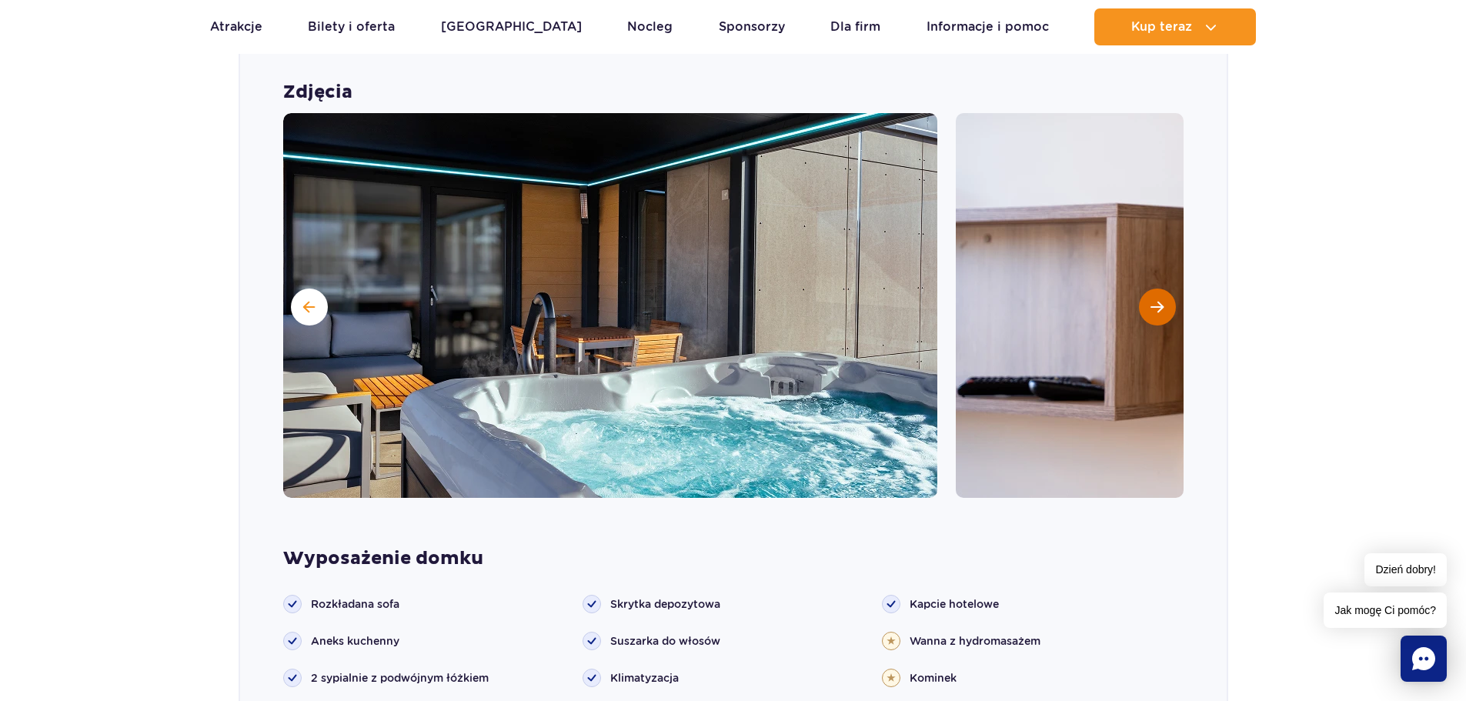
click at [1146, 314] on button "Następny slajd" at bounding box center [1157, 307] width 37 height 37
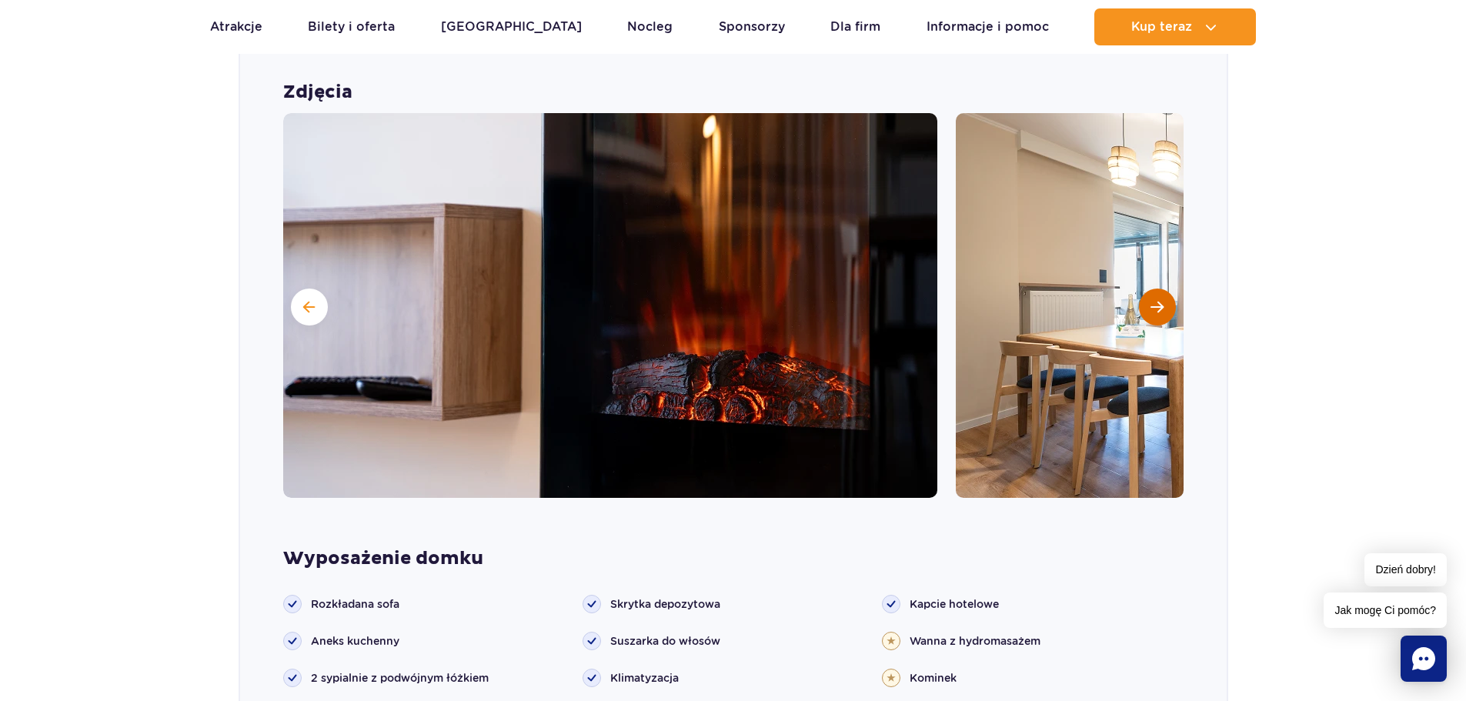
click at [1147, 312] on button "Następny slajd" at bounding box center [1157, 307] width 37 height 37
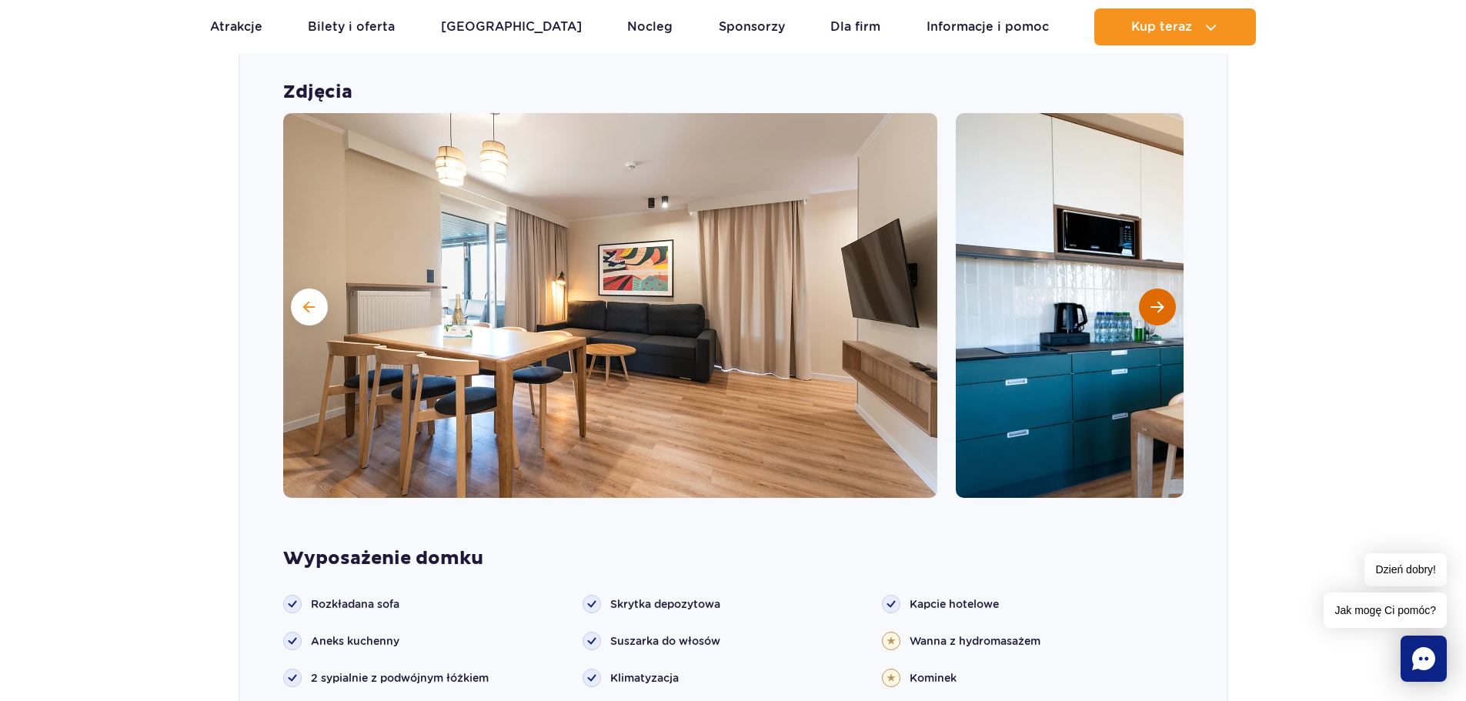
click at [1145, 312] on button "Następny slajd" at bounding box center [1157, 307] width 37 height 37
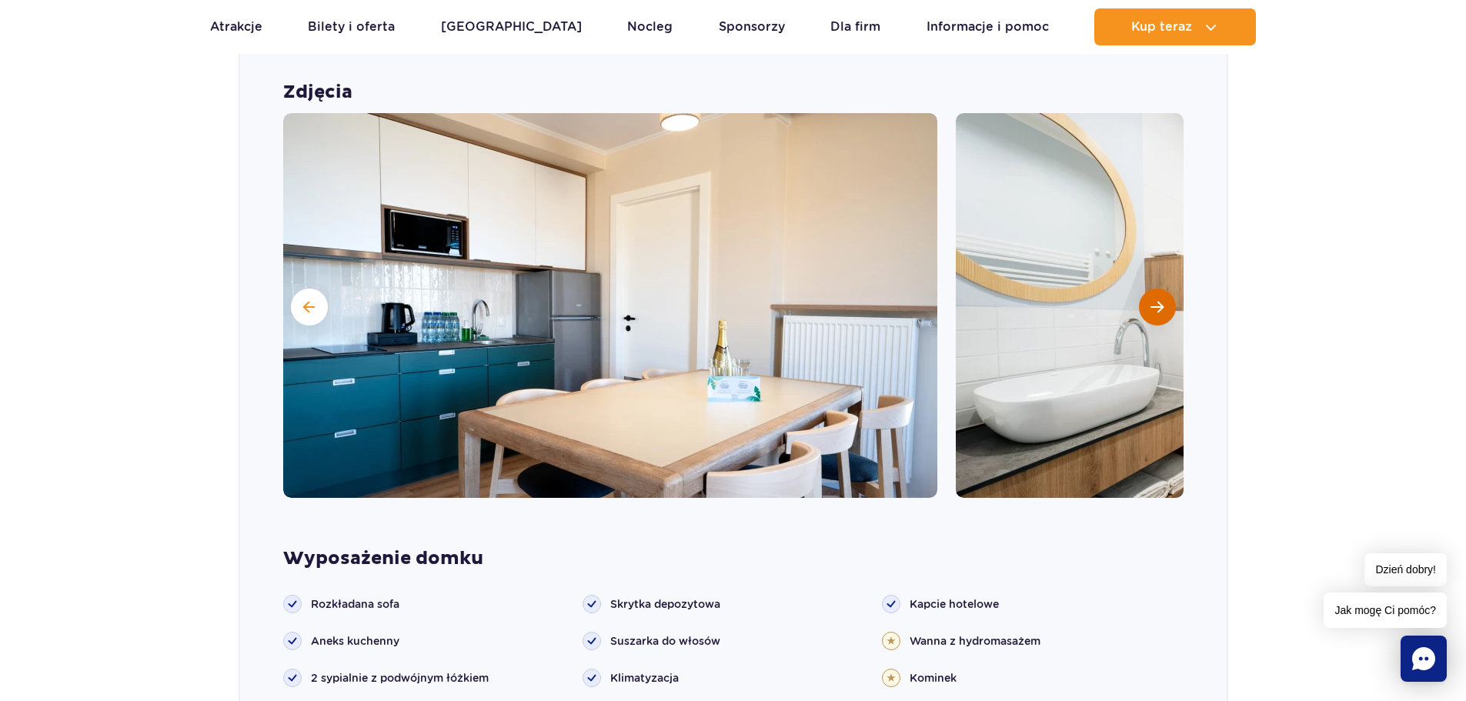
click at [1145, 312] on button "Następny slajd" at bounding box center [1157, 307] width 37 height 37
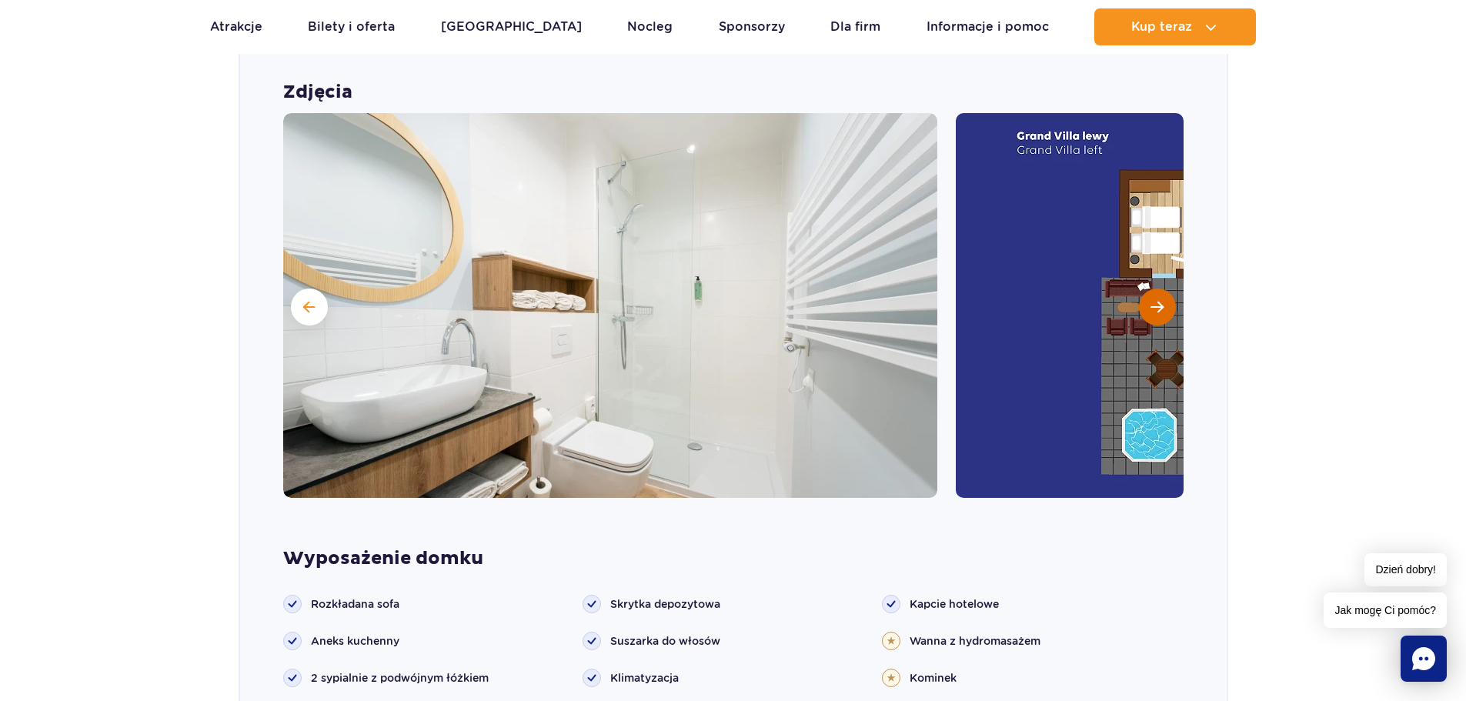
click at [1145, 312] on button "Następny slajd" at bounding box center [1157, 307] width 37 height 37
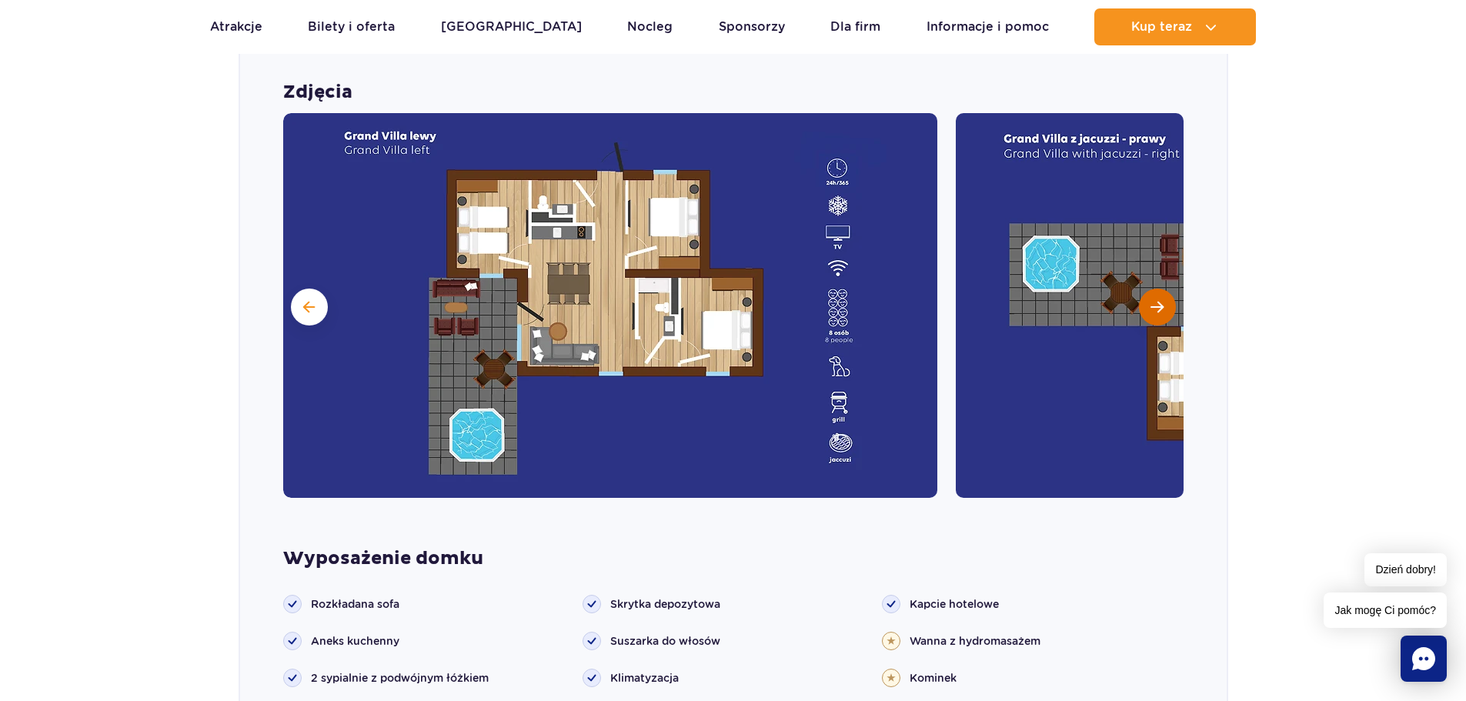
click at [1146, 307] on button "Następny slajd" at bounding box center [1157, 307] width 37 height 37
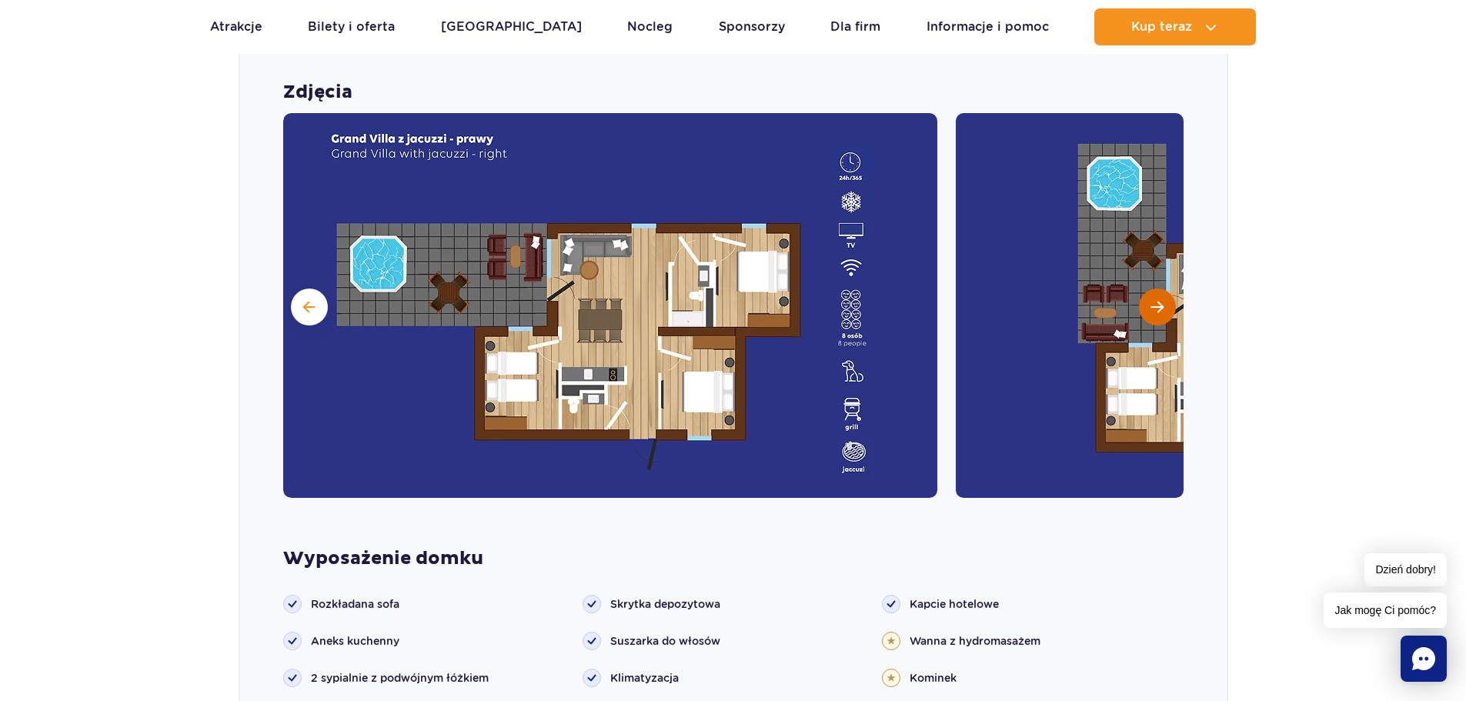
click at [1146, 307] on button "Następny slajd" at bounding box center [1157, 307] width 37 height 37
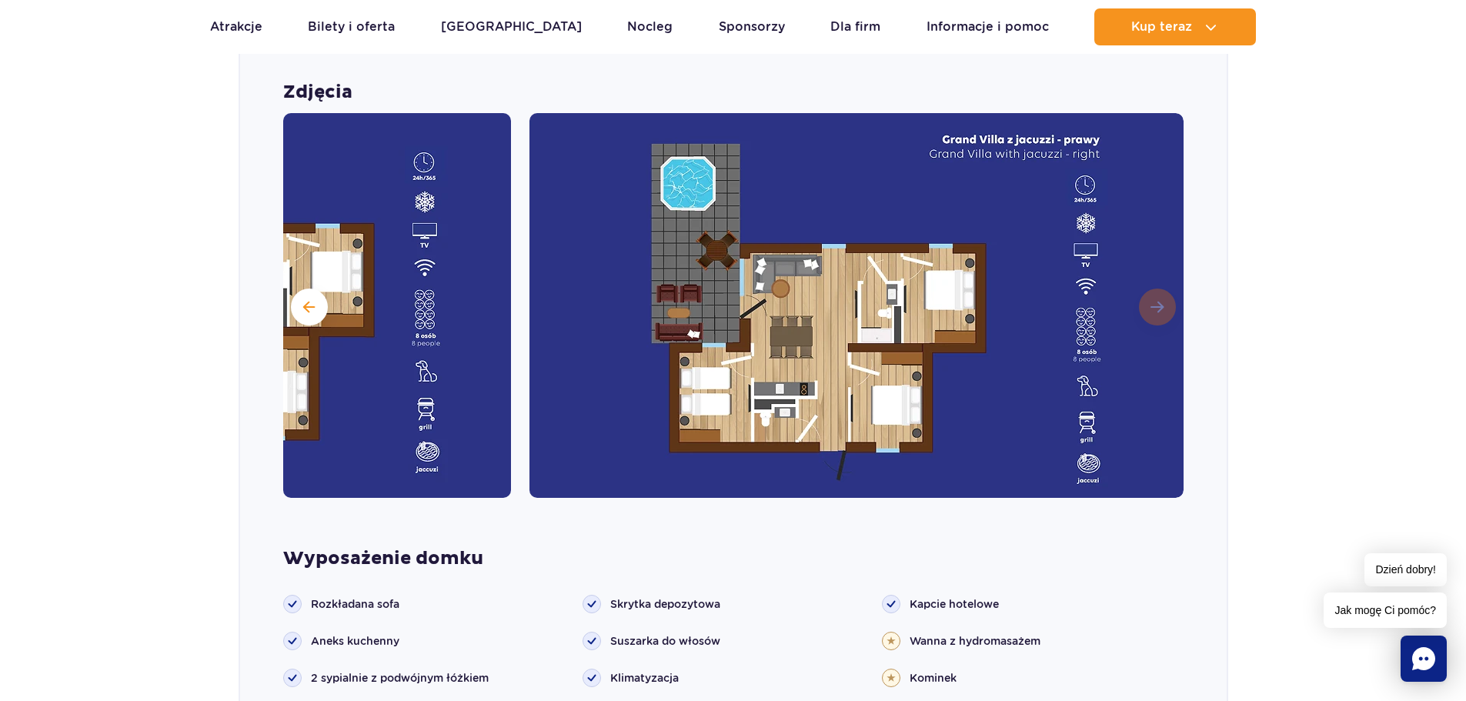
click at [1146, 307] on img at bounding box center [856, 305] width 654 height 385
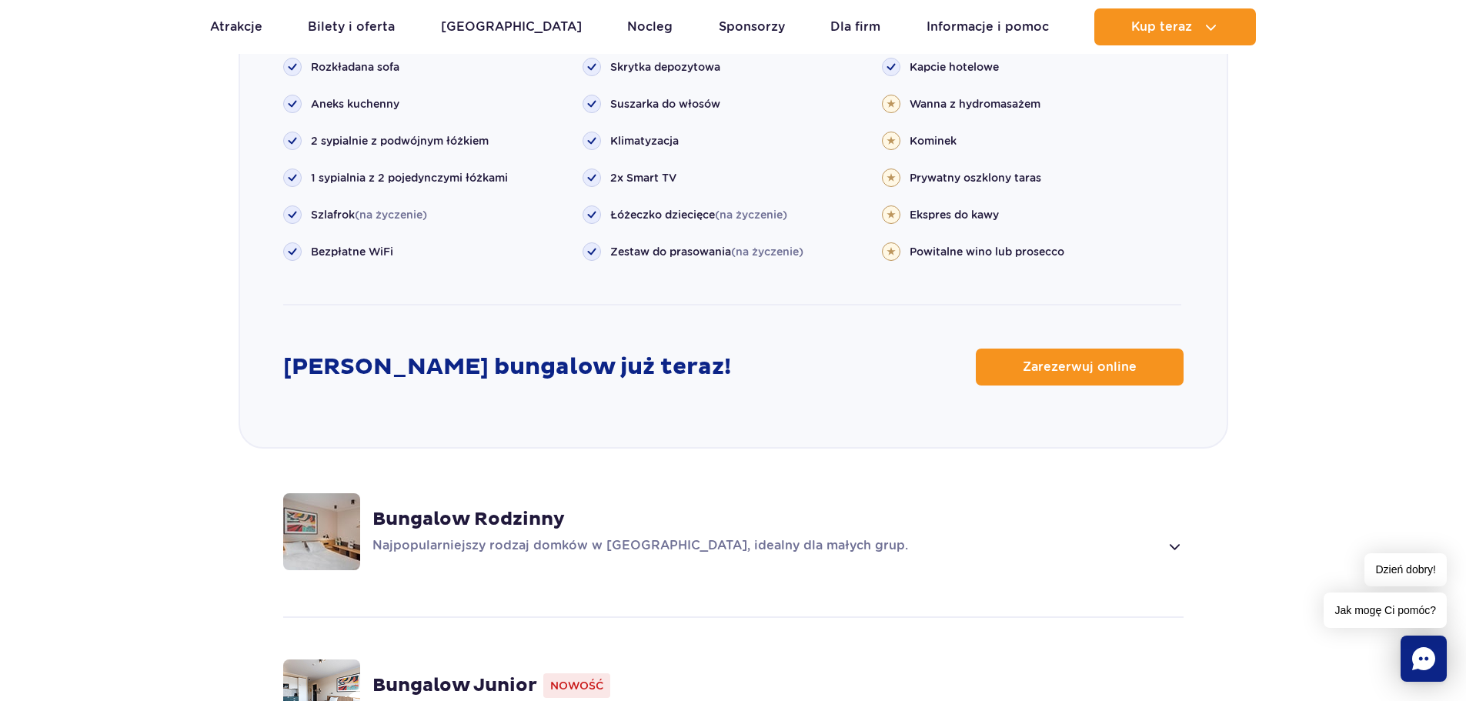
scroll to position [2130, 0]
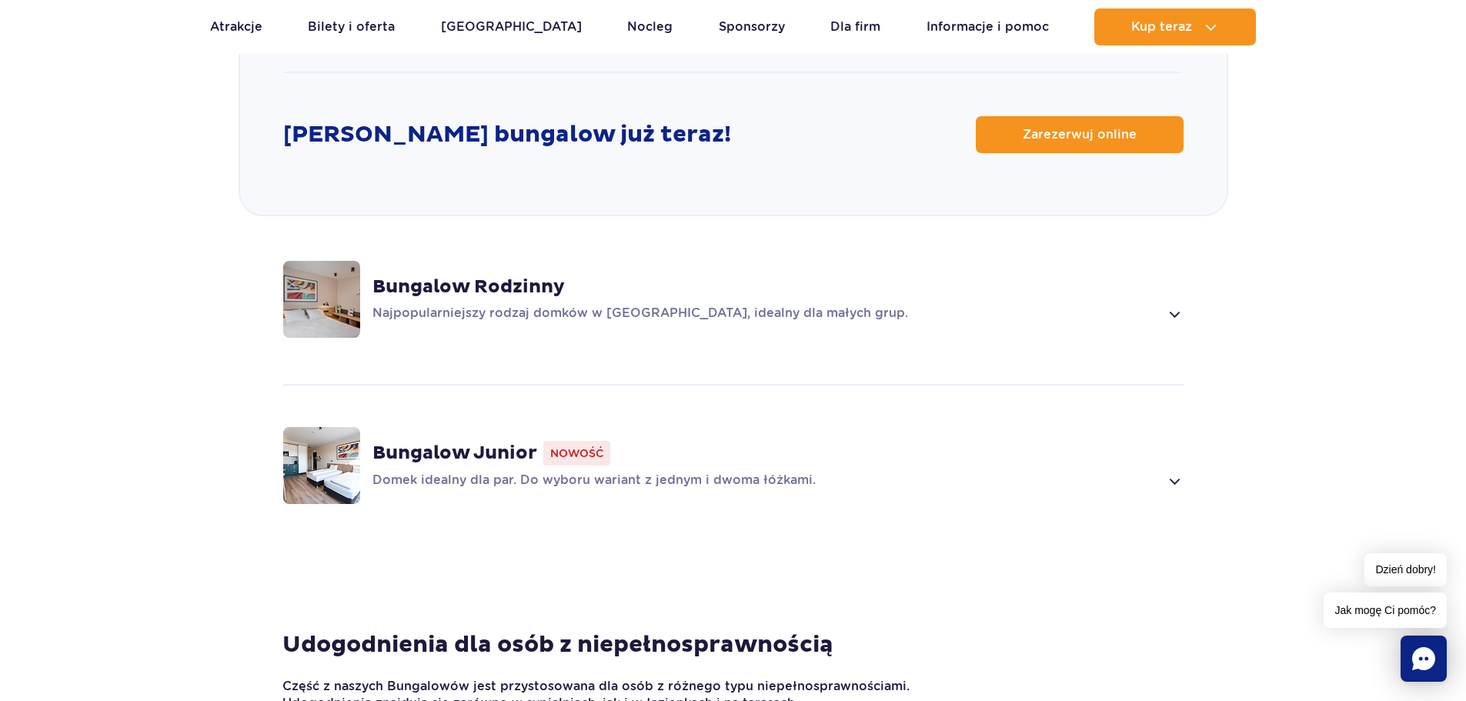
click at [513, 285] on strong "Bungalow Rodzinny" at bounding box center [468, 286] width 192 height 23
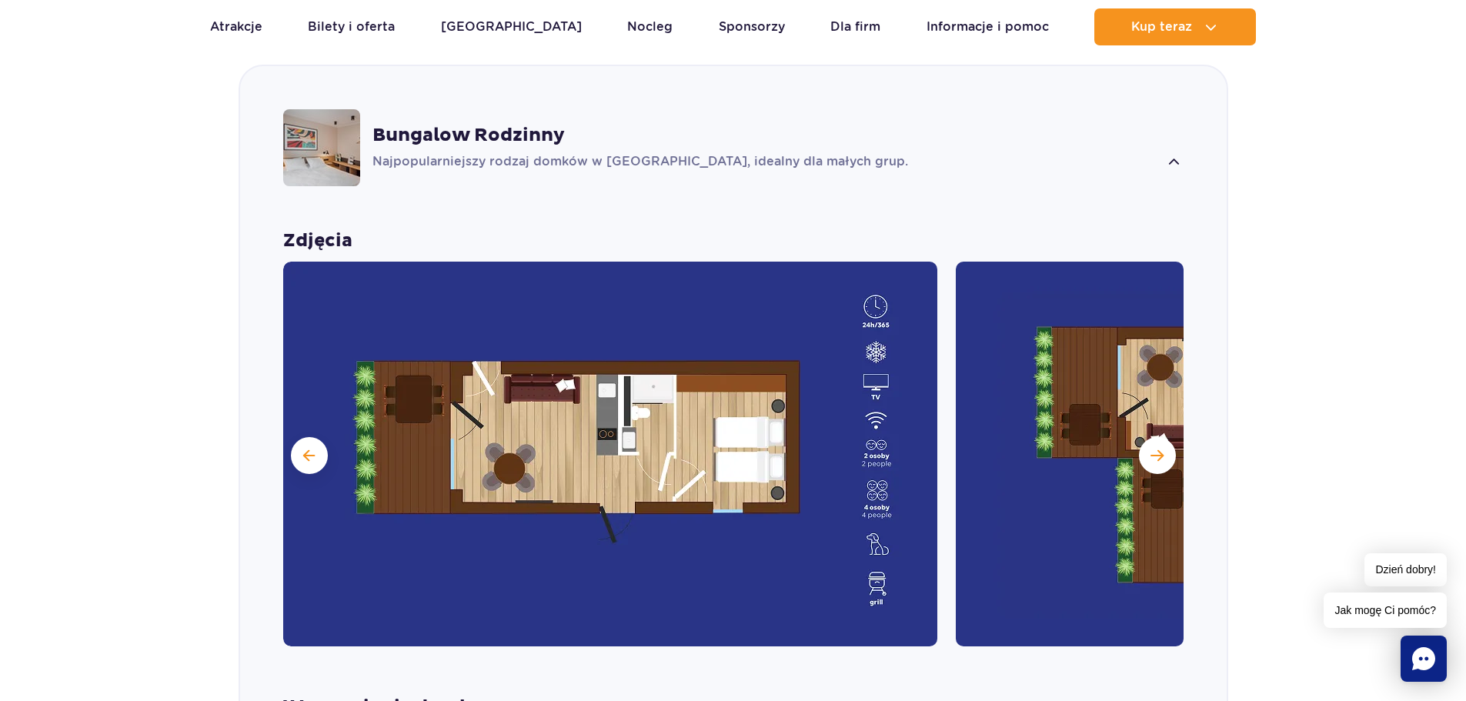
scroll to position [1373, 0]
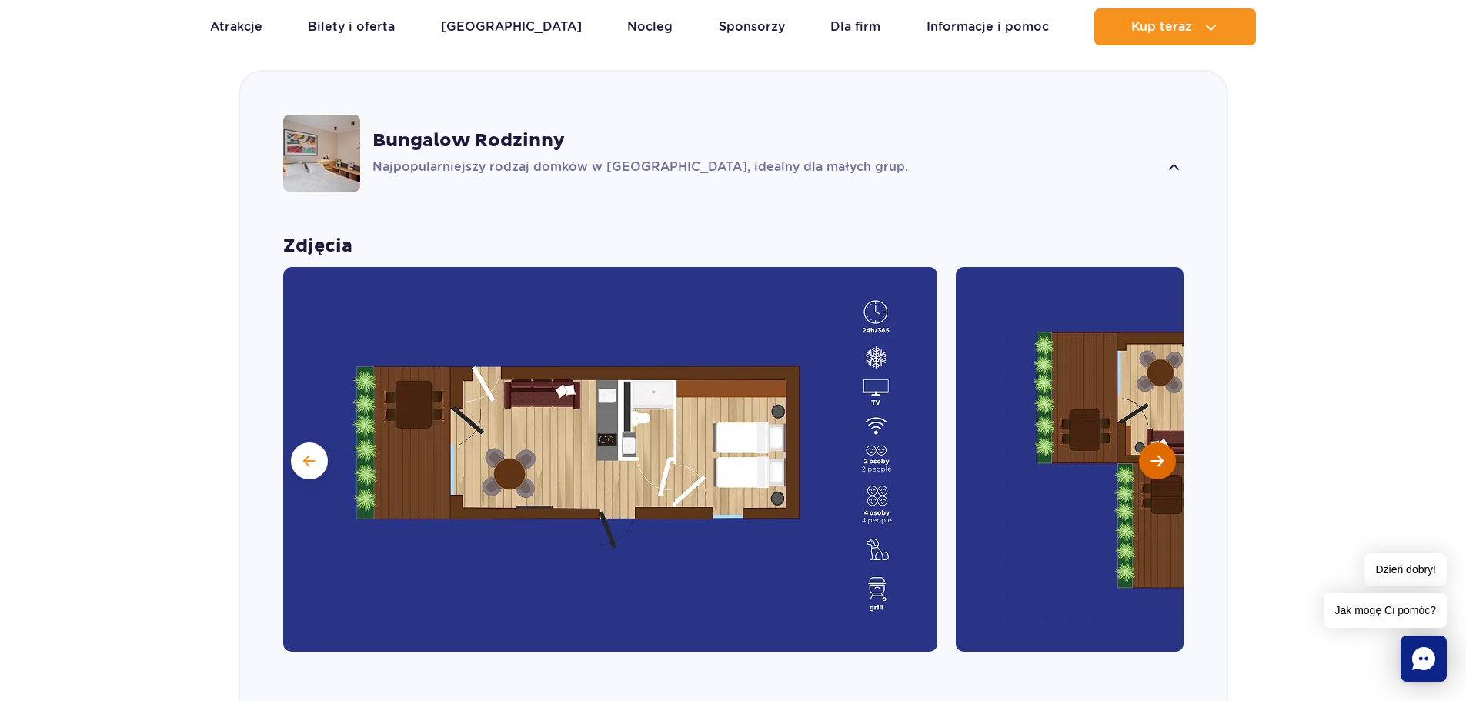
click at [1167, 463] on button "Następny slajd" at bounding box center [1157, 460] width 37 height 37
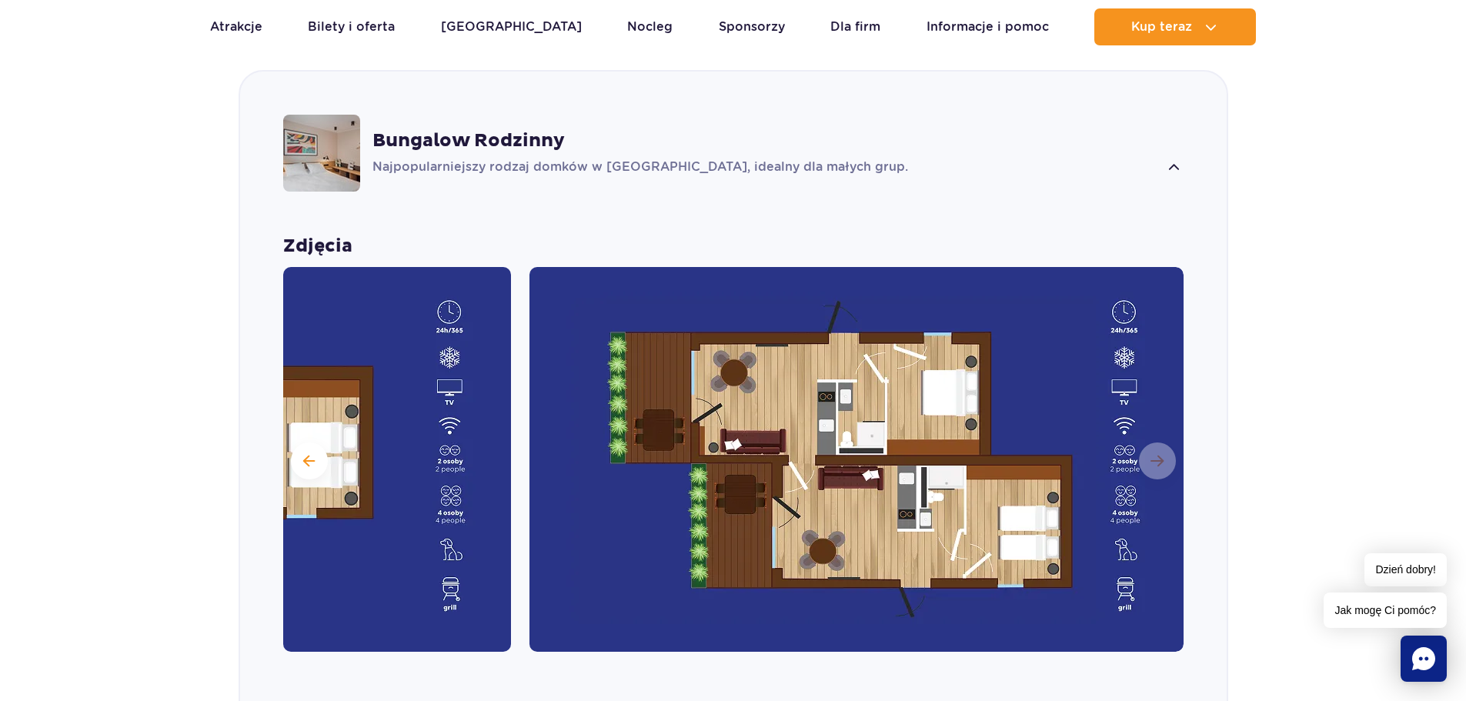
click at [1168, 462] on img at bounding box center [856, 459] width 654 height 385
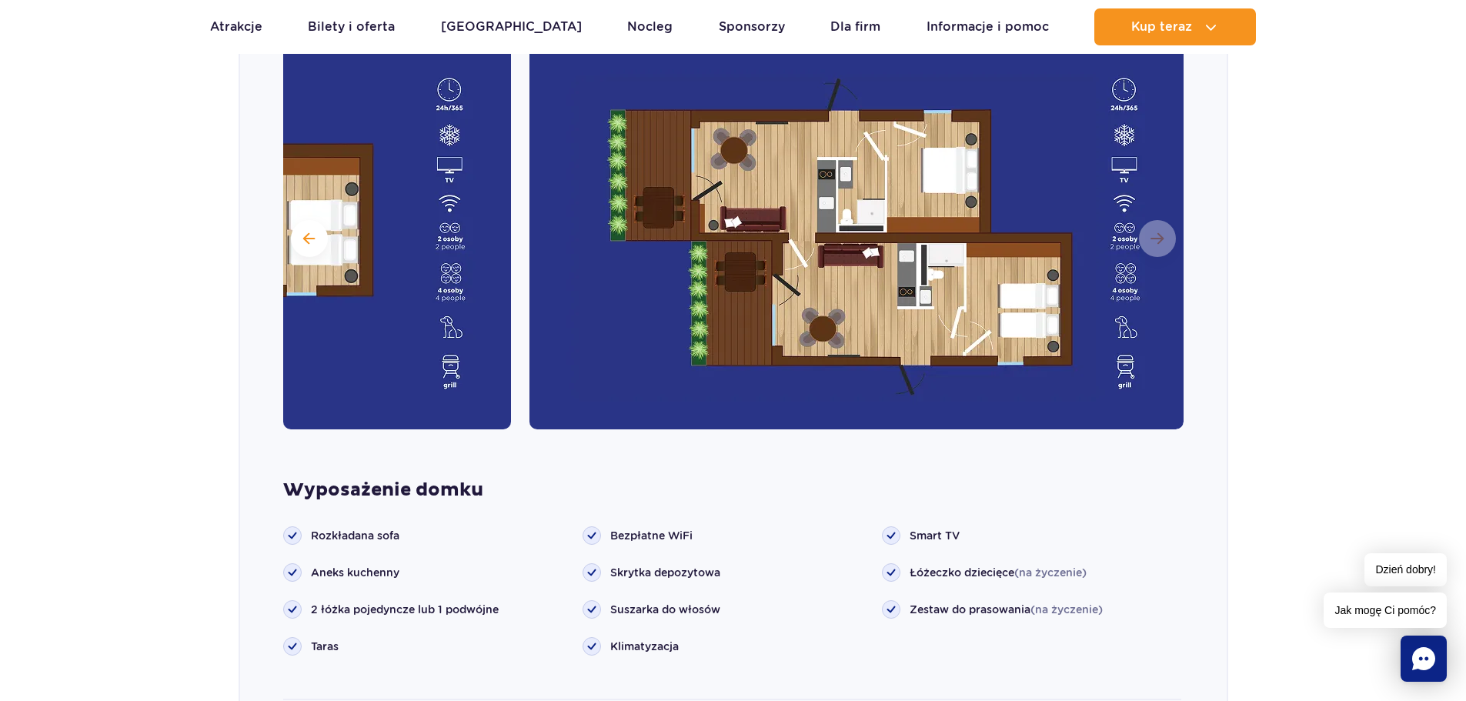
scroll to position [1604, 0]
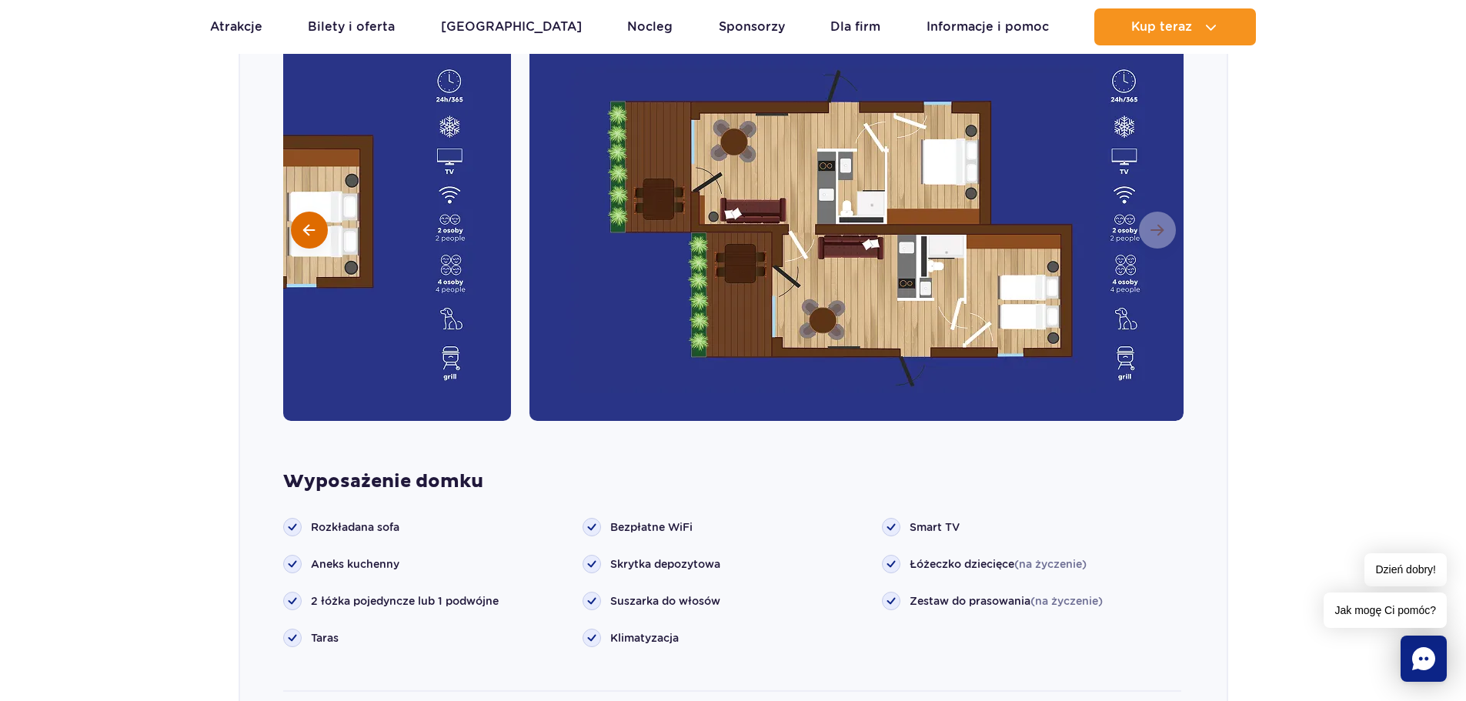
click at [313, 229] on span at bounding box center [309, 230] width 12 height 14
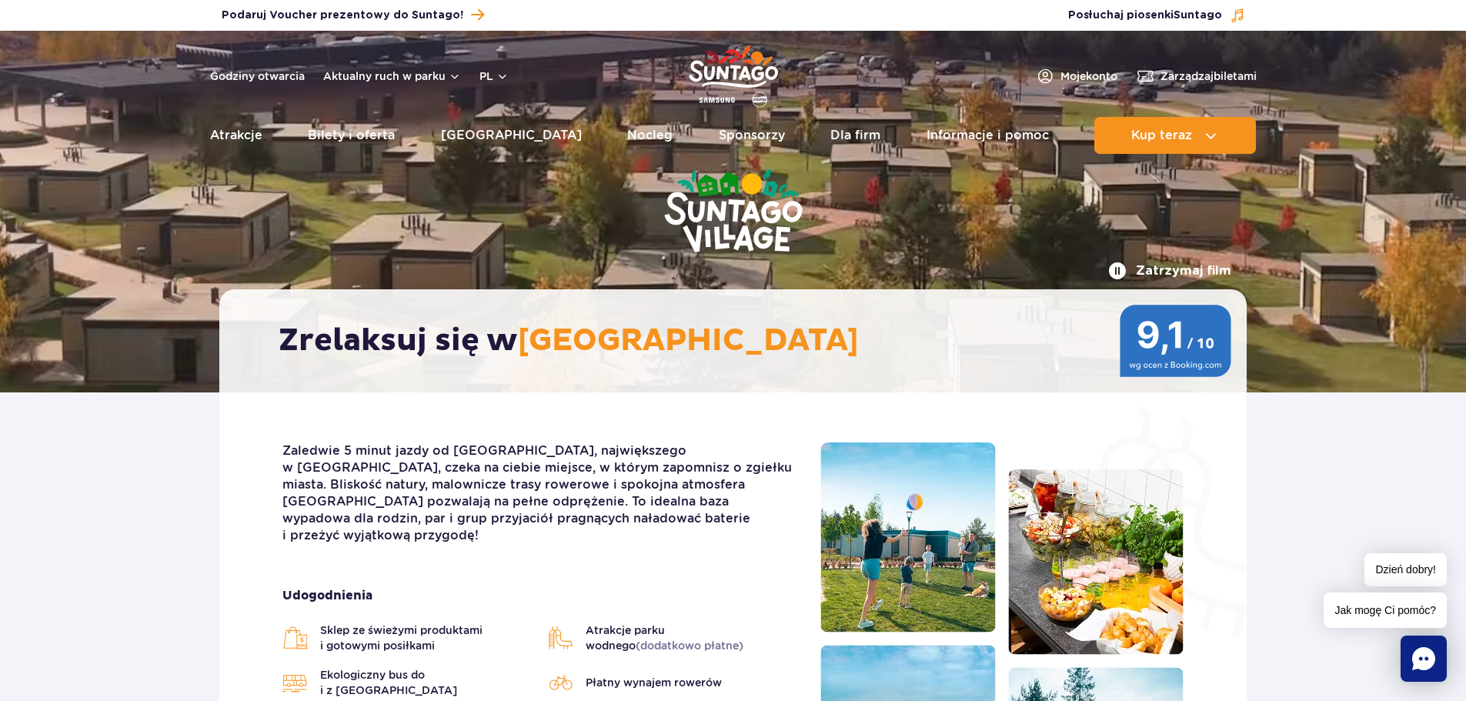
scroll to position [0, 0]
